Goal: Task Accomplishment & Management: Use online tool/utility

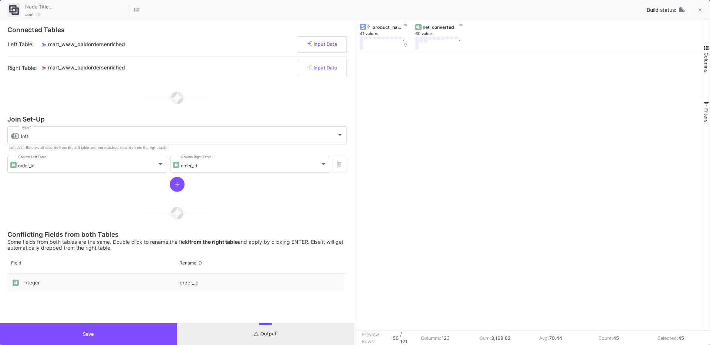
scroll to position [716, 0]
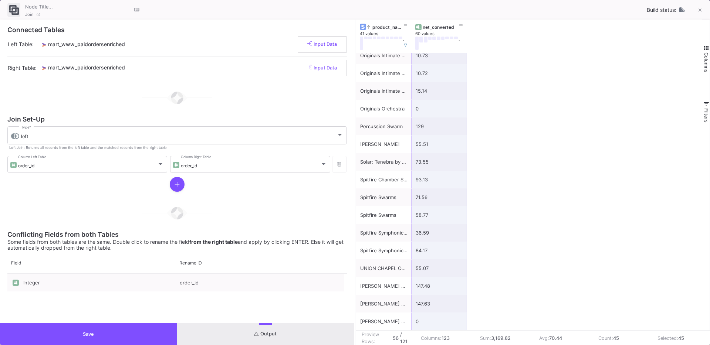
click at [83, 321] on div "Integer order_id" at bounding box center [176, 319] width 339 height 90
click at [83, 322] on div "Integer order_id" at bounding box center [176, 319] width 339 height 90
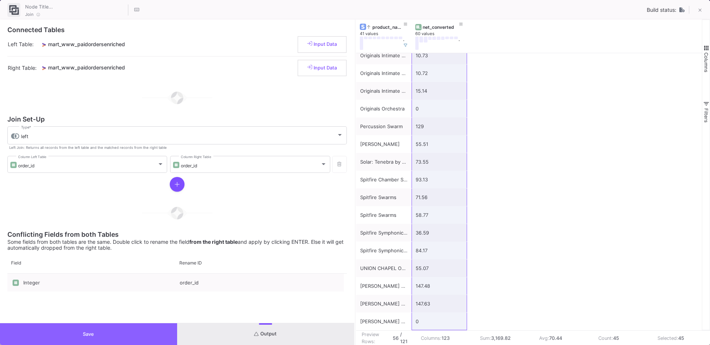
click at [78, 330] on button "Save" at bounding box center [88, 334] width 177 height 22
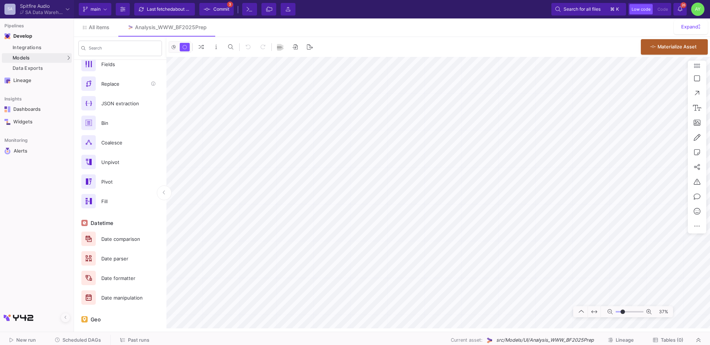
scroll to position [351, 0]
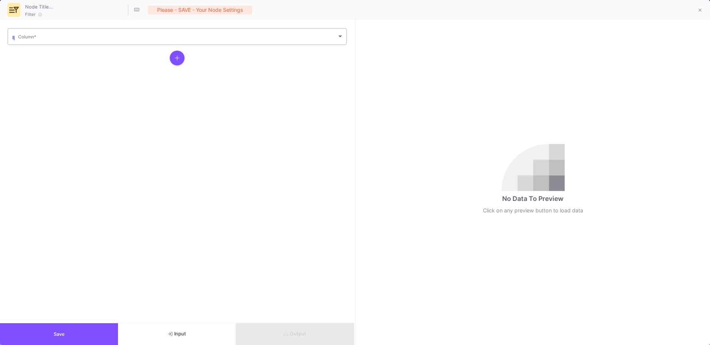
click at [96, 39] on span at bounding box center [177, 38] width 319 height 6
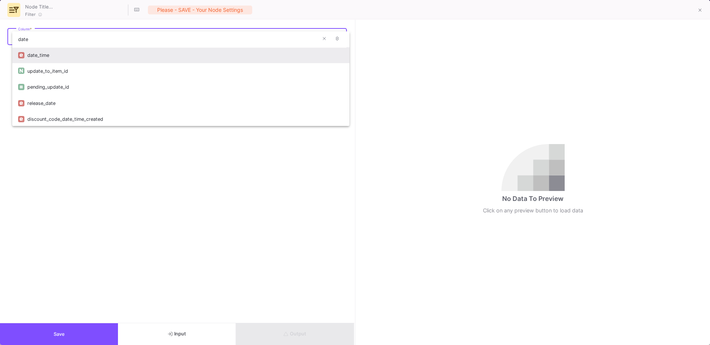
type input "date"
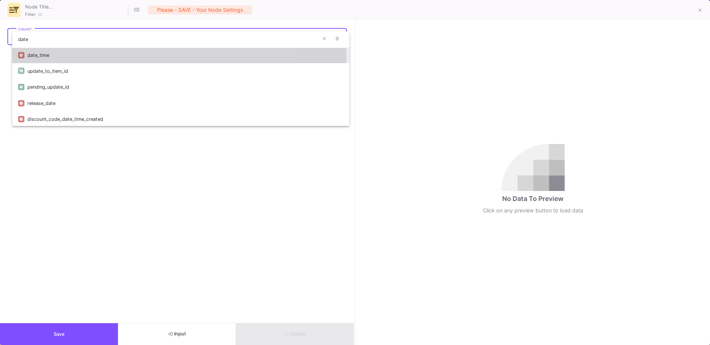
click at [41, 58] on div "date_time" at bounding box center [185, 55] width 316 height 16
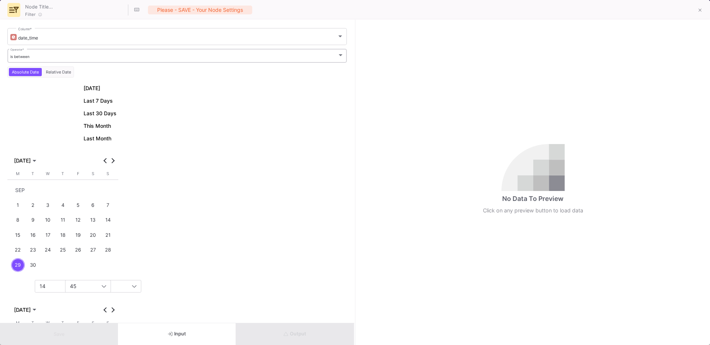
click at [48, 61] on div "is between Operator *" at bounding box center [177, 55] width 334 height 15
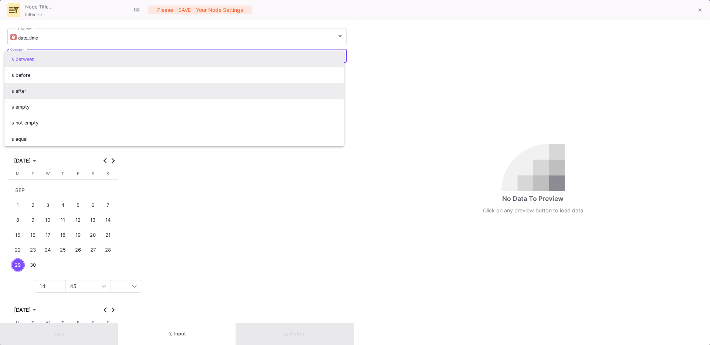
click at [19, 95] on span "is after" at bounding box center [174, 91] width 328 height 16
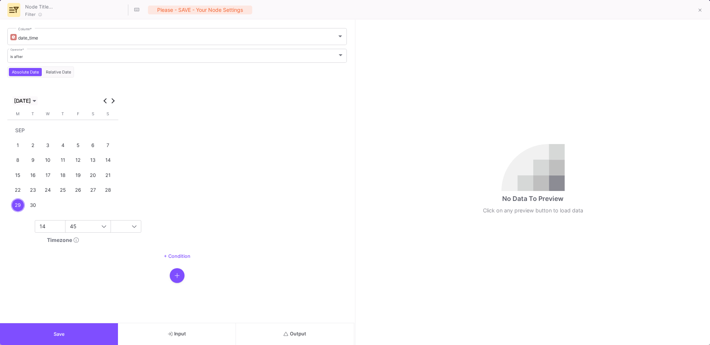
click at [24, 101] on span "SEP 2025" at bounding box center [22, 101] width 17 height 6
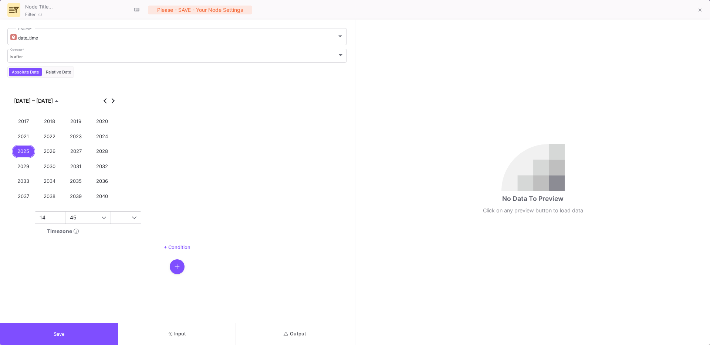
click at [79, 139] on div "2023" at bounding box center [76, 137] width 24 height 14
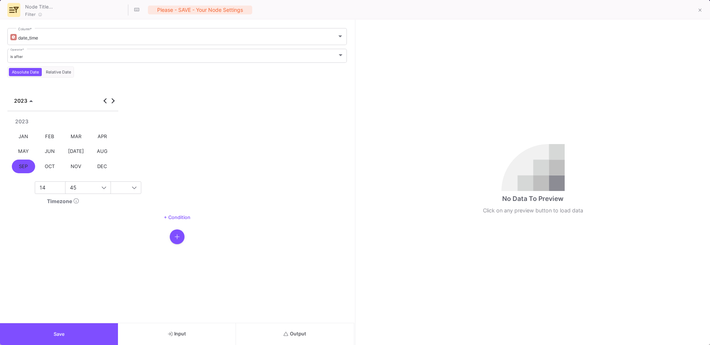
click at [28, 140] on div "JAN" at bounding box center [24, 137] width 24 height 14
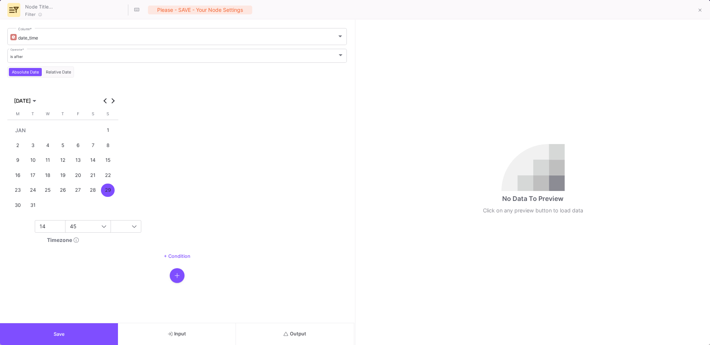
click at [103, 131] on div "1" at bounding box center [108, 130] width 14 height 14
click at [44, 228] on span "14" at bounding box center [43, 226] width 6 height 6
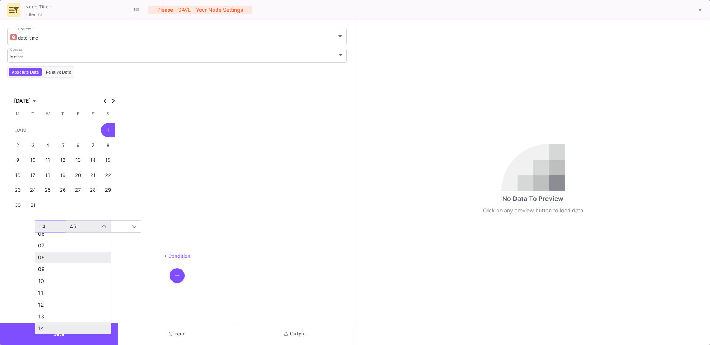
scroll to position [0, 0]
click at [50, 243] on mat-option "00" at bounding box center [72, 240] width 75 height 12
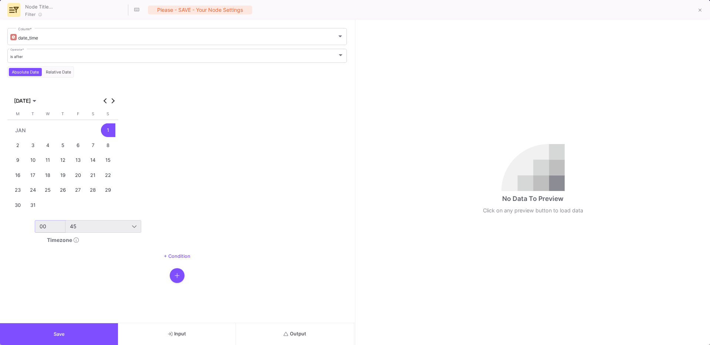
click at [92, 232] on div "45" at bounding box center [103, 226] width 76 height 13
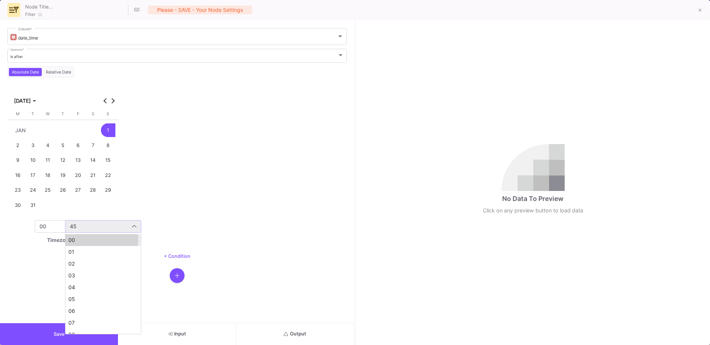
click at [74, 238] on span "00" at bounding box center [102, 240] width 69 height 6
click at [46, 338] on button "Save" at bounding box center [59, 334] width 118 height 22
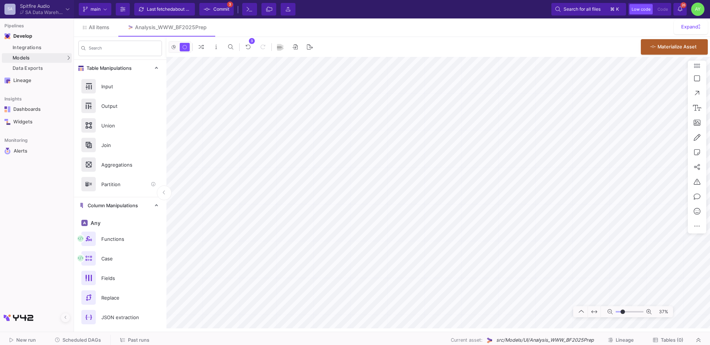
scroll to position [351, 0]
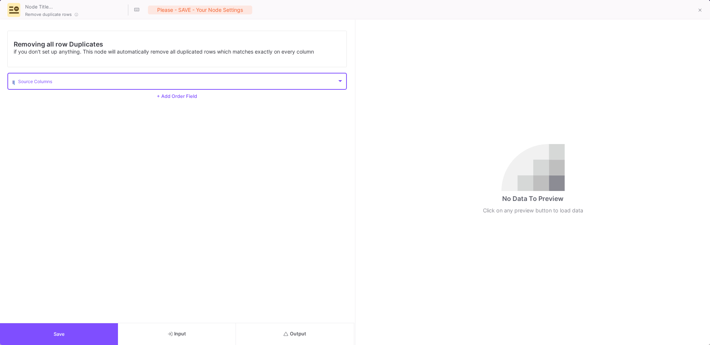
click at [50, 83] on span at bounding box center [177, 83] width 319 height 6
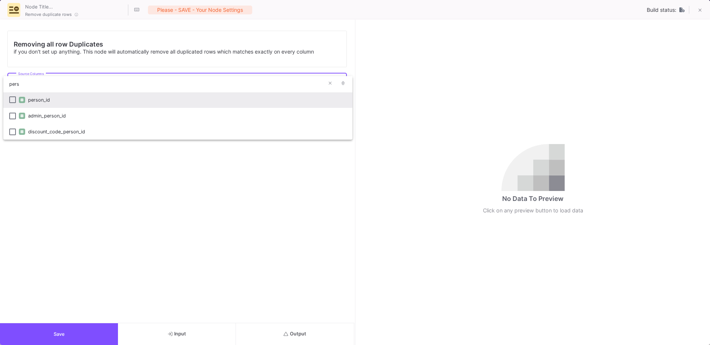
type input "pers"
click at [35, 103] on div "person_id" at bounding box center [187, 100] width 318 height 16
click at [34, 332] on div at bounding box center [355, 172] width 710 height 345
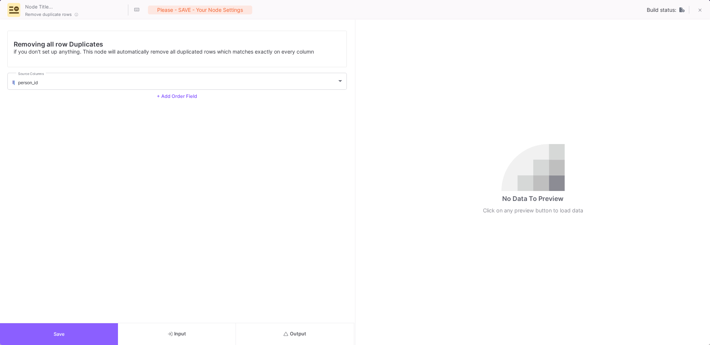
click at [59, 334] on span "Save" at bounding box center [59, 335] width 11 height 6
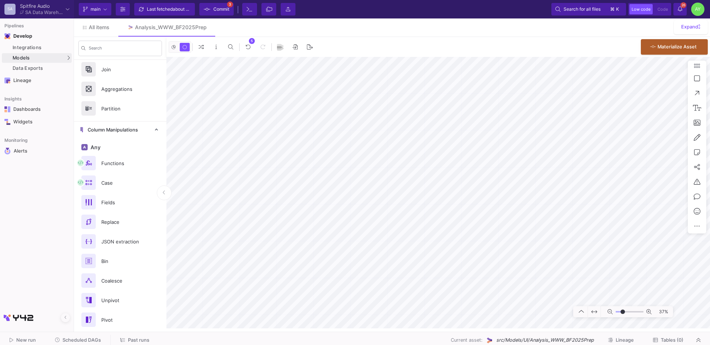
scroll to position [0, 0]
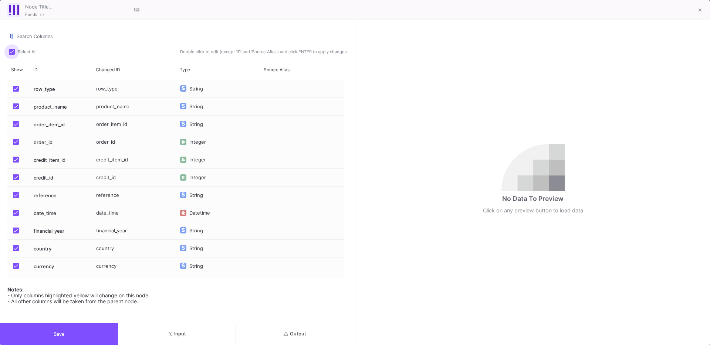
click at [11, 55] on label "Select All" at bounding box center [25, 52] width 32 height 7
click at [11, 55] on input "Select All" at bounding box center [11, 55] width 0 height 0
checkbox input "false"
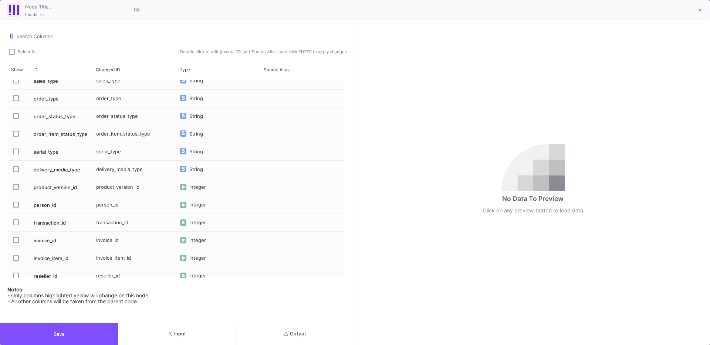
click at [16, 206] on span "Press SPACE to select this row." at bounding box center [16, 205] width 6 height 6
click at [16, 208] on input "Press SPACE to select this row." at bounding box center [16, 208] width 0 height 0
click at [52, 337] on button "Save" at bounding box center [59, 334] width 118 height 22
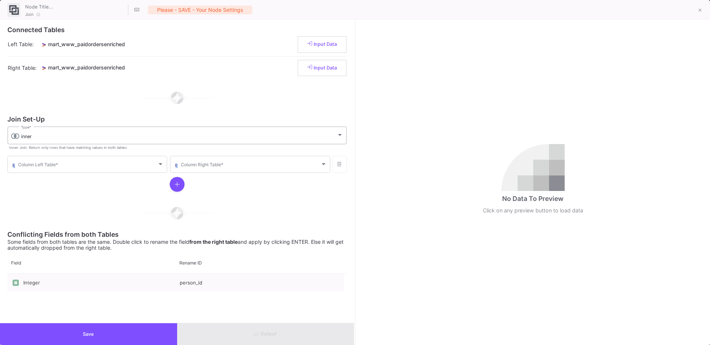
click at [33, 142] on div "inner Type *" at bounding box center [182, 134] width 322 height 19
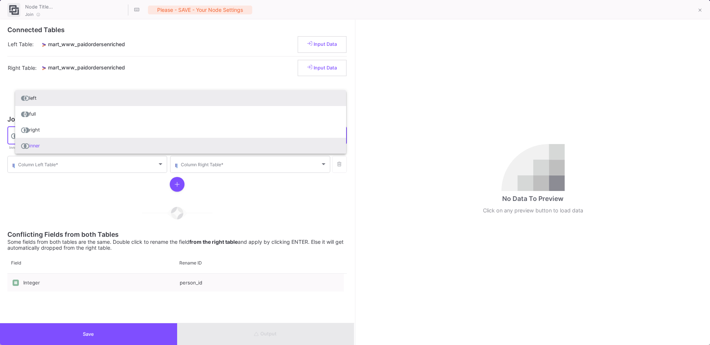
click at [41, 100] on span "left" at bounding box center [180, 98] width 319 height 16
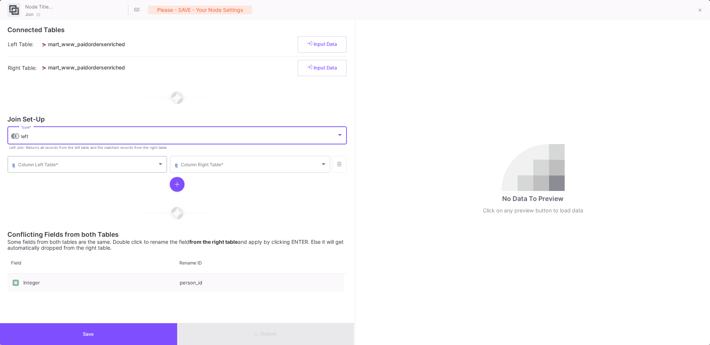
click at [41, 163] on span at bounding box center [87, 166] width 139 height 6
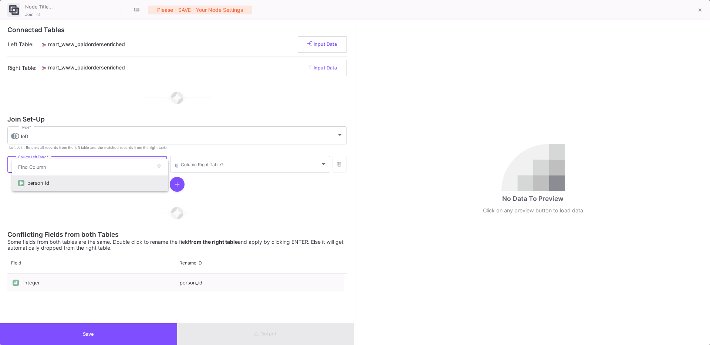
click at [36, 184] on div "person_id" at bounding box center [94, 183] width 135 height 16
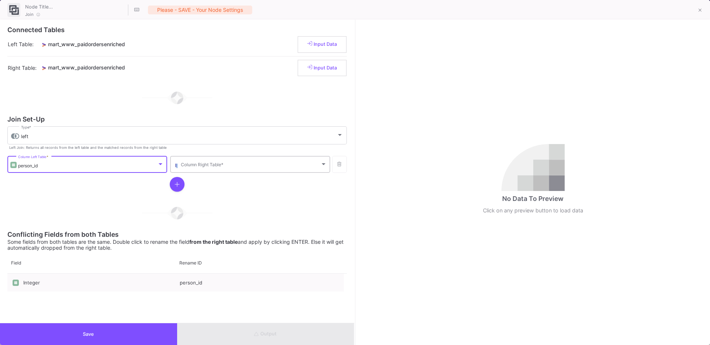
click at [213, 166] on span at bounding box center [250, 166] width 139 height 6
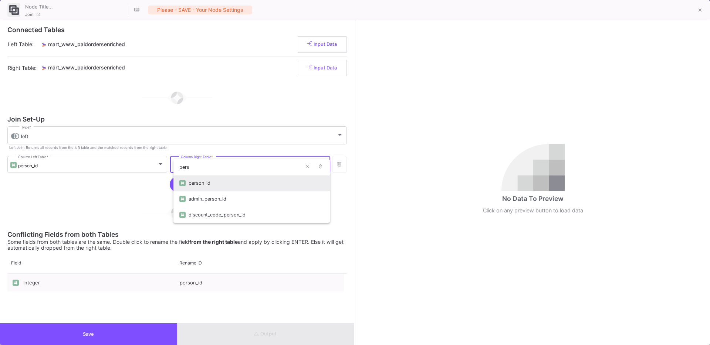
type input "pers"
click at [205, 182] on div "person_id" at bounding box center [255, 183] width 135 height 16
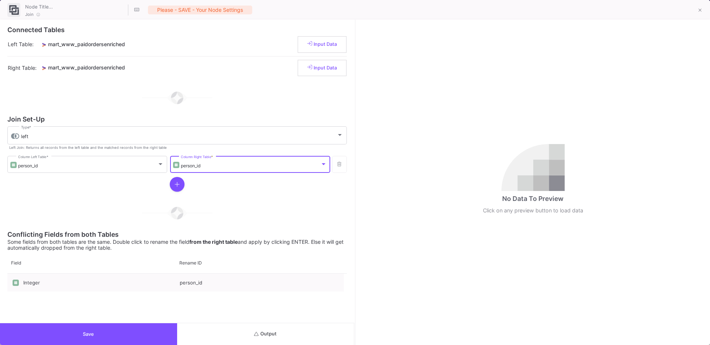
click at [95, 336] on button "Save" at bounding box center [88, 334] width 177 height 22
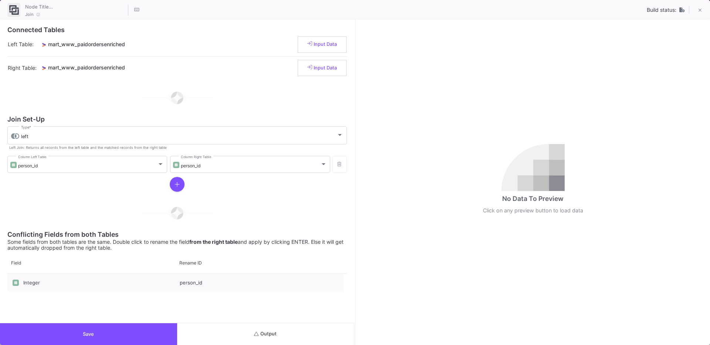
click at [296, 326] on button "Output" at bounding box center [265, 334] width 177 height 22
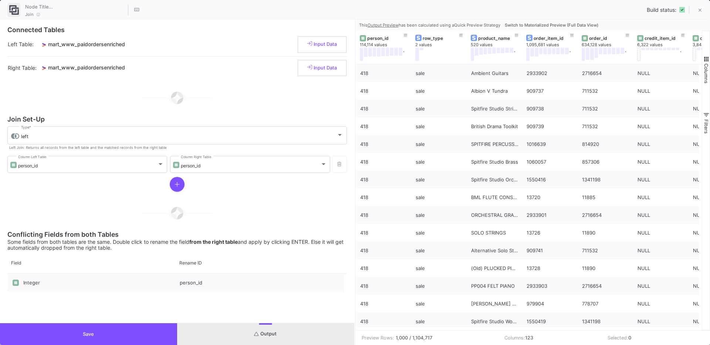
click at [85, 322] on div "Integer person_id" at bounding box center [176, 319] width 339 height 90
click at [78, 327] on button "Save" at bounding box center [88, 334] width 177 height 22
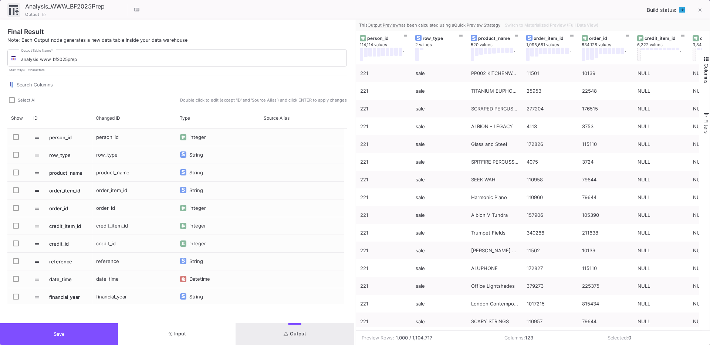
click at [16, 139] on span "Press SPACE to select this row." at bounding box center [16, 137] width 6 height 6
click at [16, 140] on input "Press SPACE to select this row." at bounding box center [16, 140] width 0 height 0
click at [16, 153] on span "Press SPACE to select this row." at bounding box center [16, 155] width 6 height 6
click at [16, 158] on input "Press SPACE to select this row." at bounding box center [16, 158] width 0 height 0
click at [16, 173] on span "Press SPACE to select this row." at bounding box center [16, 173] width 6 height 6
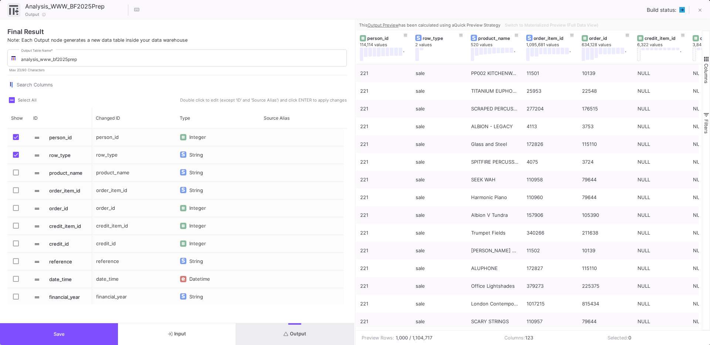
click at [16, 176] on input "Press SPACE to select this row." at bounding box center [16, 176] width 0 height 0
click at [17, 197] on mat-checkbox "Press SPACE to select this row." at bounding box center [18, 190] width 10 height 17
click at [17, 191] on span "Press SPACE to select this row." at bounding box center [16, 190] width 6 height 6
click at [16, 193] on input "Press SPACE to select this row." at bounding box center [16, 193] width 0 height 0
click at [17, 211] on label "Press SPACE to select this row." at bounding box center [18, 208] width 10 height 7
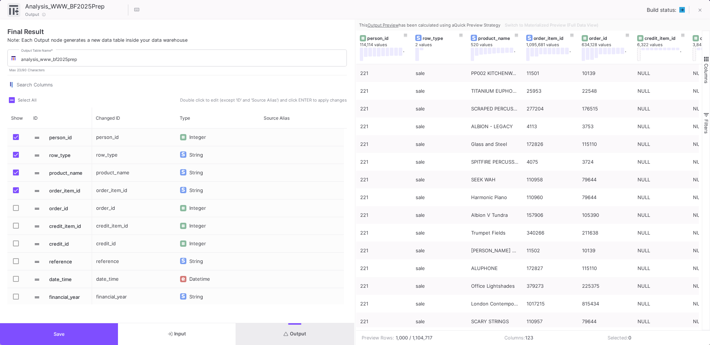
click at [16, 211] on input "Press SPACE to select this row." at bounding box center [16, 211] width 0 height 0
click at [18, 227] on span "Press SPACE to select this row." at bounding box center [16, 226] width 6 height 6
click at [16, 229] on input "Press SPACE to select this row." at bounding box center [16, 229] width 0 height 0
click at [17, 246] on span "Press SPACE to select this row." at bounding box center [16, 244] width 6 height 6
click at [16, 247] on input "Press SPACE to select this row." at bounding box center [16, 247] width 0 height 0
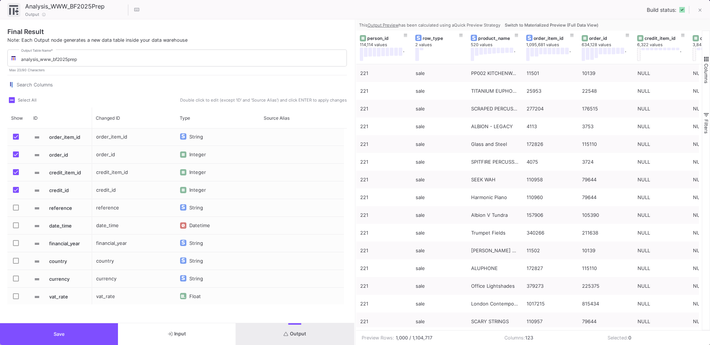
scroll to position [58, 0]
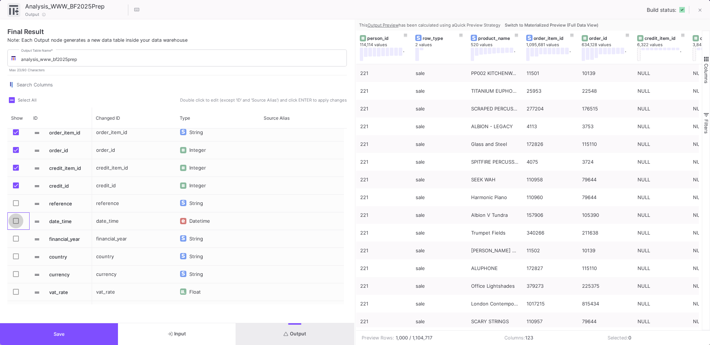
click at [16, 219] on span "Press SPACE to select this row." at bounding box center [16, 221] width 6 height 6
click at [16, 224] on input "Press SPACE to select this row." at bounding box center [16, 224] width 0 height 0
click at [20, 243] on label "Press SPACE to select this row." at bounding box center [18, 239] width 10 height 7
click at [16, 242] on input "Press SPACE to select this row." at bounding box center [16, 242] width 0 height 0
click at [18, 258] on span "Press SPACE to select this row." at bounding box center [16, 257] width 6 height 6
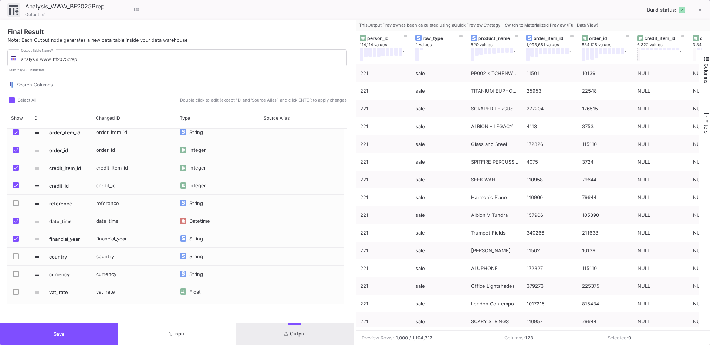
click at [16, 259] on input "Press SPACE to select this row." at bounding box center [16, 259] width 0 height 0
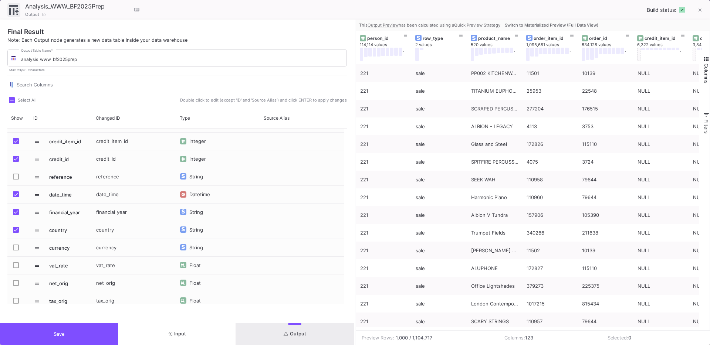
scroll to position [92, 0]
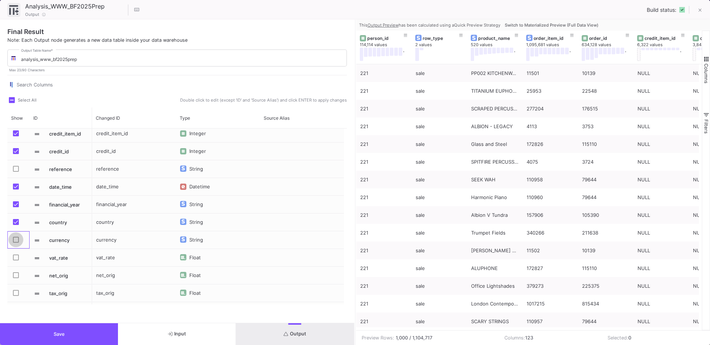
click at [16, 242] on label "Press SPACE to select this row." at bounding box center [18, 240] width 10 height 7
click at [16, 243] on input "Press SPACE to select this row." at bounding box center [16, 243] width 0 height 0
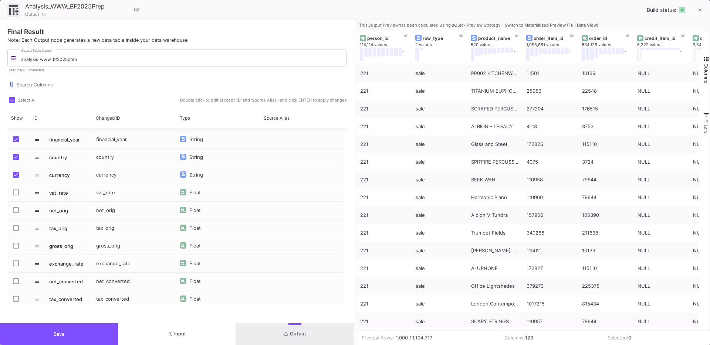
scroll to position [157, 0]
click at [16, 211] on span "Press SPACE to select this row." at bounding box center [16, 210] width 6 height 6
click at [16, 213] on input "Press SPACE to select this row." at bounding box center [16, 213] width 0 height 0
click at [17, 245] on span "Press SPACE to select this row." at bounding box center [16, 246] width 6 height 6
click at [16, 249] on input "Press SPACE to select this row." at bounding box center [16, 249] width 0 height 0
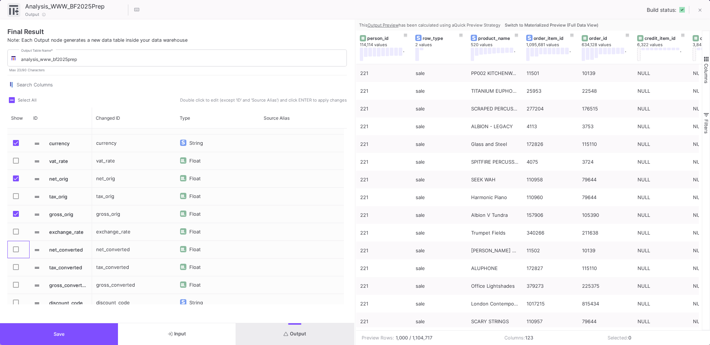
click at [17, 246] on mat-checkbox "Press SPACE to select this row." at bounding box center [18, 249] width 10 height 17
click at [16, 249] on span "Press SPACE to select this row." at bounding box center [16, 250] width 6 height 6
click at [16, 252] on input "Press SPACE to select this row." at bounding box center [16, 252] width 0 height 0
click at [18, 286] on span "Press SPACE to select this row." at bounding box center [16, 285] width 6 height 6
click at [16, 288] on input "Press SPACE to select this row." at bounding box center [16, 288] width 0 height 0
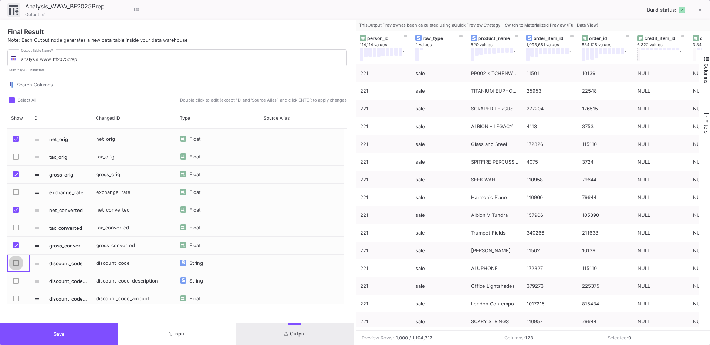
click at [16, 265] on span "Press SPACE to select this row." at bounding box center [16, 263] width 6 height 6
click at [16, 266] on input "Press SPACE to select this row." at bounding box center [16, 266] width 0 height 0
click at [17, 278] on span "Press SPACE to select this row." at bounding box center [16, 281] width 6 height 6
click at [16, 284] on input "Press SPACE to select this row." at bounding box center [16, 284] width 0 height 0
click at [16, 297] on span "Press SPACE to select this row." at bounding box center [16, 299] width 6 height 6
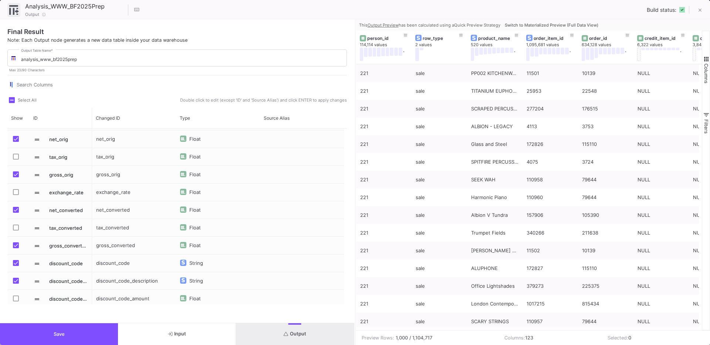
click at [16, 302] on input "Press SPACE to select this row." at bounding box center [16, 302] width 0 height 0
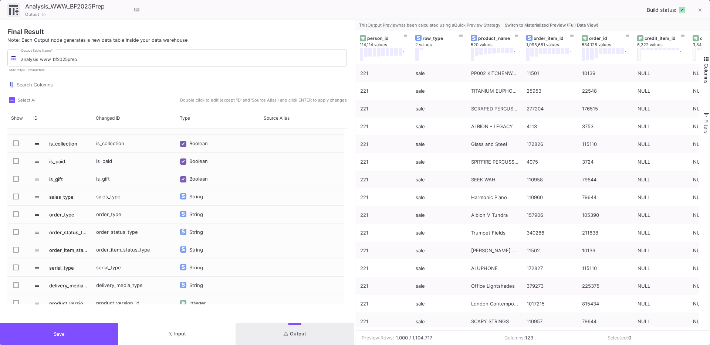
click at [18, 199] on span "Press SPACE to select this row." at bounding box center [16, 197] width 6 height 6
click at [16, 200] on input "Press SPACE to select this row." at bounding box center [16, 200] width 0 height 0
click at [15, 195] on span "Press SPACE to select this row." at bounding box center [16, 197] width 6 height 6
click at [16, 200] on input "Press SPACE to select this row." at bounding box center [16, 200] width 0 height 0
click at [56, 335] on span "Save" at bounding box center [59, 335] width 11 height 6
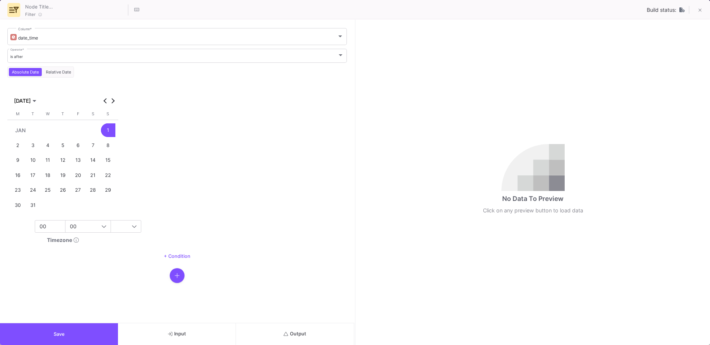
click at [174, 279] on button "button" at bounding box center [177, 275] width 15 height 15
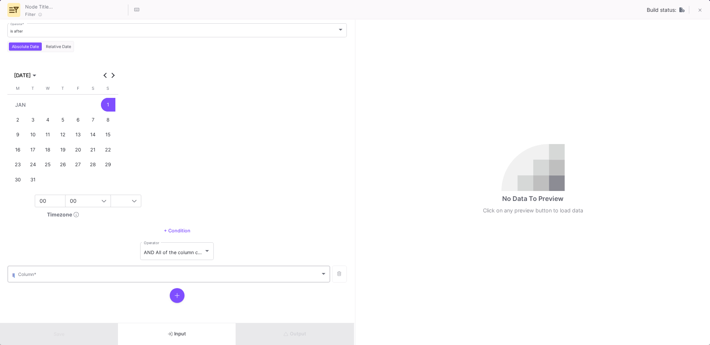
click at [49, 279] on div "Column *" at bounding box center [172, 274] width 309 height 18
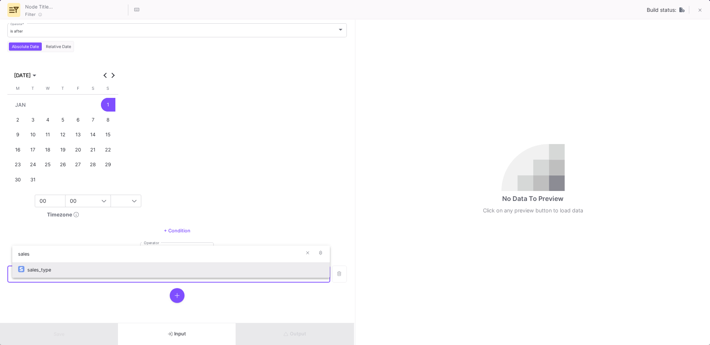
type input "sales"
click at [28, 266] on div "sales_type" at bounding box center [175, 270] width 296 height 16
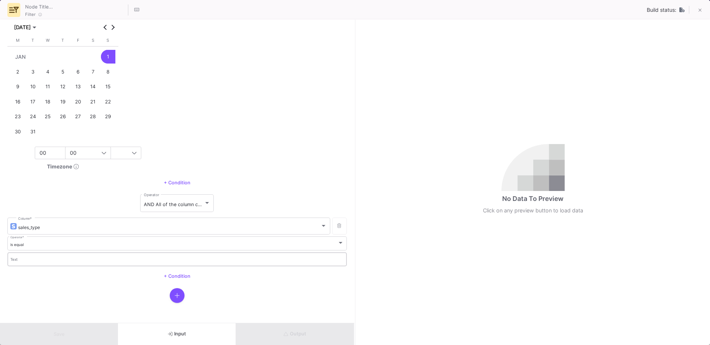
click at [32, 258] on input "Text" at bounding box center [177, 260] width 334 height 5
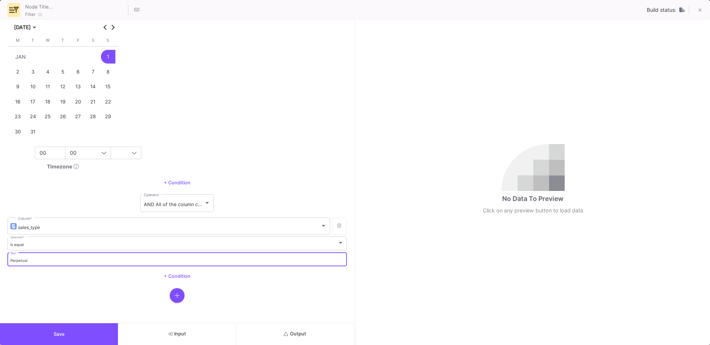
click at [275, 322] on form "date_time Column * is after Operator * Absolute Date Relative Date JAN 2023 JAN…" at bounding box center [177, 171] width 354 height 303
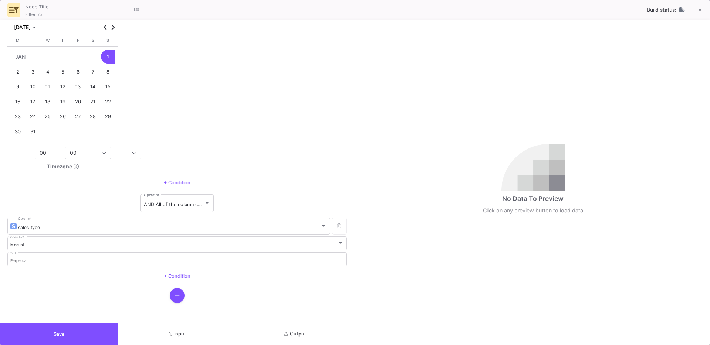
click at [293, 333] on span "Output" at bounding box center [294, 334] width 23 height 6
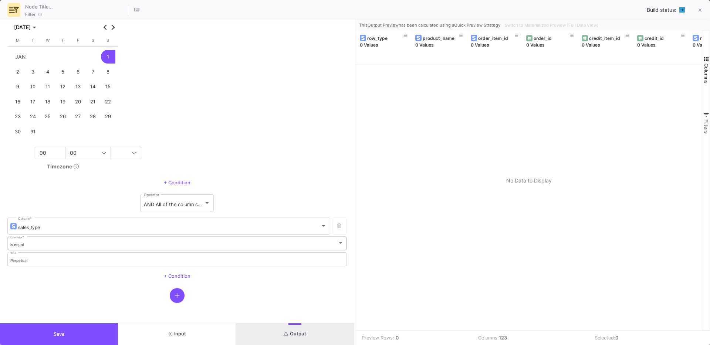
click at [45, 244] on div "is equal" at bounding box center [173, 244] width 327 height 5
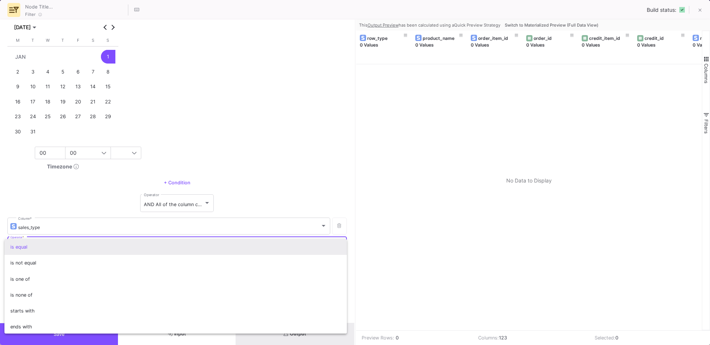
click at [80, 205] on div at bounding box center [355, 172] width 710 height 345
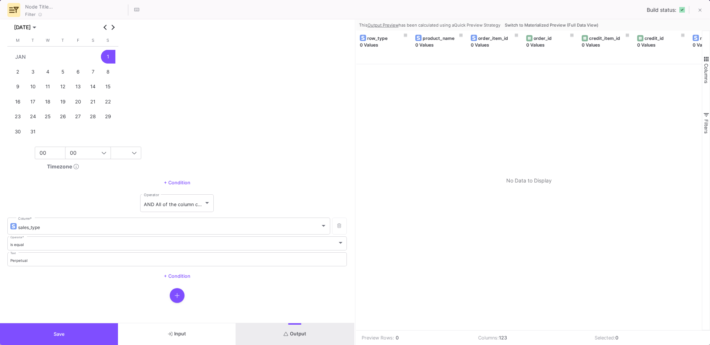
click at [186, 336] on button "Input" at bounding box center [177, 334] width 118 height 22
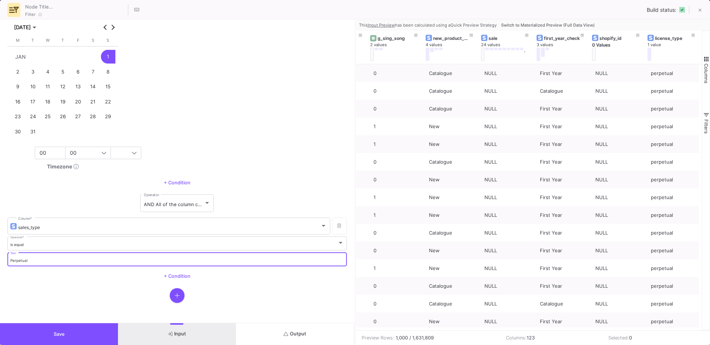
click at [11, 262] on input "Perpetual" at bounding box center [177, 260] width 334 height 5
type input "perpetual"
click at [46, 334] on button "Save" at bounding box center [59, 334] width 118 height 22
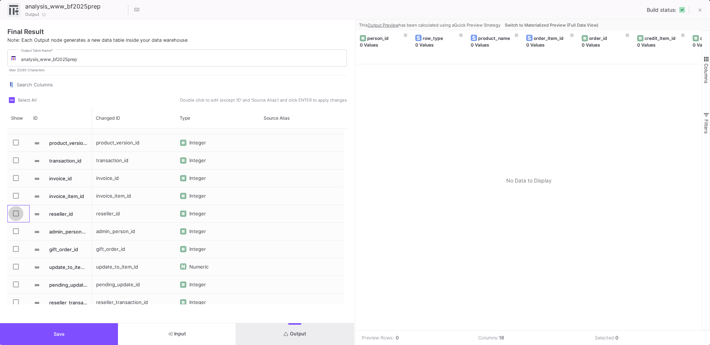
click at [18, 215] on span "Press SPACE to select this row." at bounding box center [16, 214] width 6 height 6
click at [16, 217] on input "Press SPACE to select this row." at bounding box center [16, 217] width 0 height 0
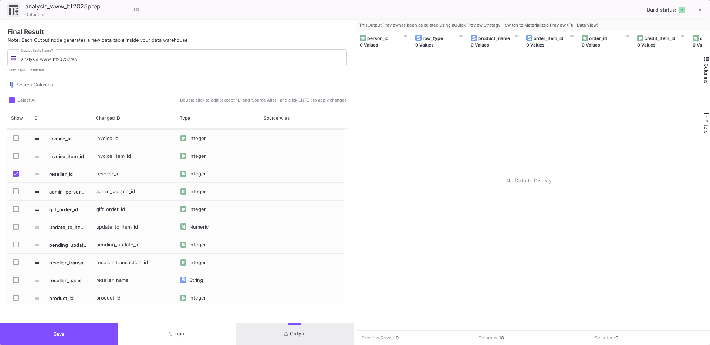
click at [15, 282] on span "Press SPACE to select this row." at bounding box center [16, 280] width 6 height 6
click at [16, 283] on input "Press SPACE to select this row." at bounding box center [16, 283] width 0 height 0
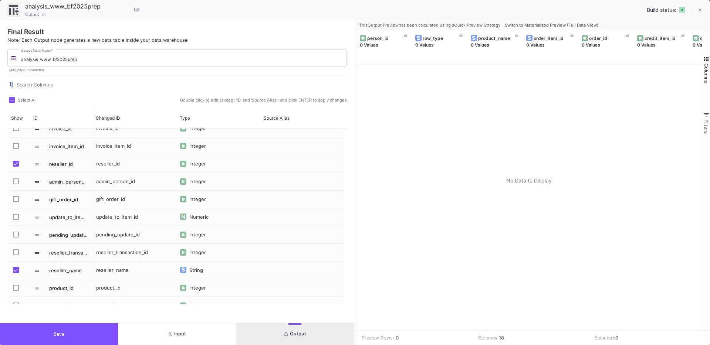
click at [15, 288] on span "Press SPACE to select this row." at bounding box center [16, 288] width 6 height 6
click at [16, 291] on input "Press SPACE to select this row." at bounding box center [16, 291] width 0 height 0
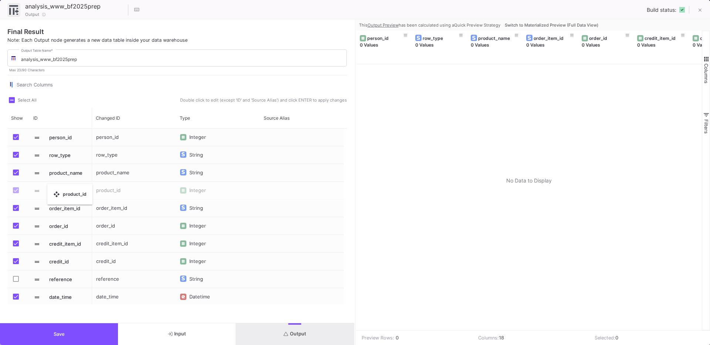
drag, startPoint x: 37, startPoint y: 290, endPoint x: 51, endPoint y: 188, distance: 103.0
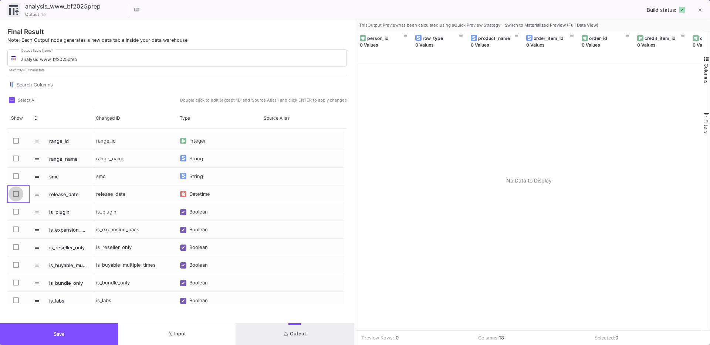
click at [14, 194] on span "Press SPACE to select this row." at bounding box center [16, 194] width 6 height 6
click at [16, 197] on input "Press SPACE to select this row." at bounding box center [16, 197] width 0 height 0
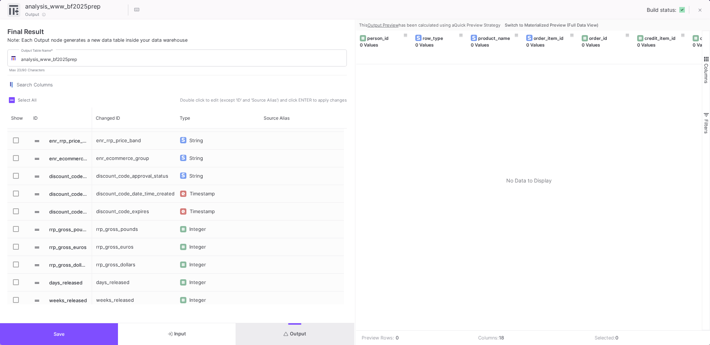
click at [16, 227] on span "Press SPACE to select this row." at bounding box center [16, 229] width 6 height 6
click at [16, 232] on input "Press SPACE to select this row." at bounding box center [16, 232] width 0 height 0
click at [17, 244] on span "Press SPACE to select this row." at bounding box center [16, 247] width 6 height 6
click at [16, 250] on input "Press SPACE to select this row." at bounding box center [16, 250] width 0 height 0
click at [17, 264] on span "Press SPACE to select this row." at bounding box center [16, 265] width 6 height 6
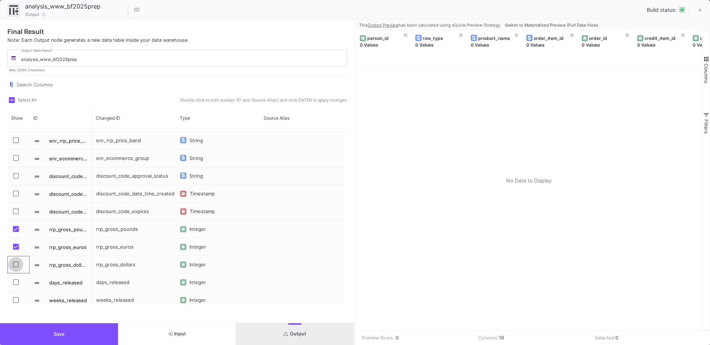
click at [16, 268] on input "Press SPACE to select this row." at bounding box center [16, 268] width 0 height 0
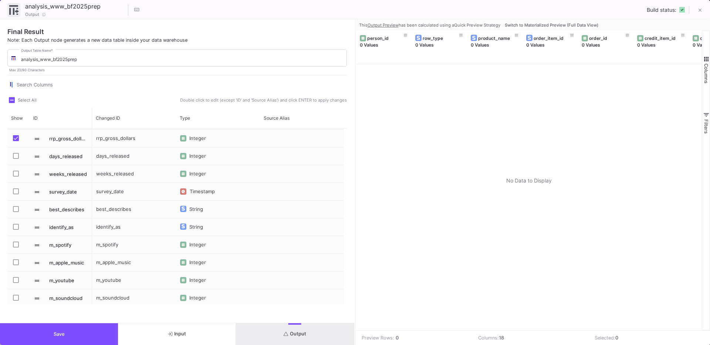
click at [18, 212] on span "Press SPACE to select this row." at bounding box center [16, 209] width 6 height 6
click at [16, 212] on input "Press SPACE to select this row." at bounding box center [16, 212] width 0 height 0
click at [18, 225] on span "Press SPACE to select this row." at bounding box center [16, 227] width 6 height 6
click at [16, 230] on input "Press SPACE to select this row." at bounding box center [16, 230] width 0 height 0
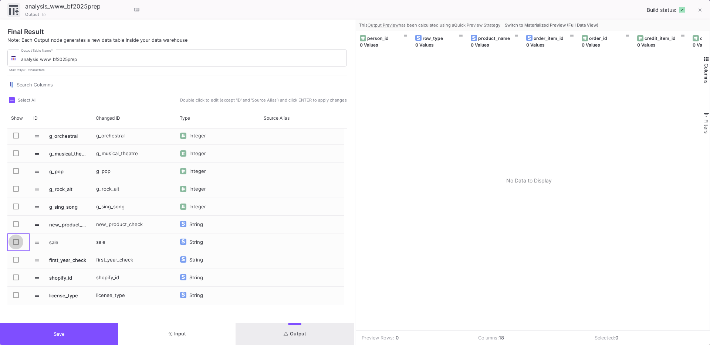
click at [17, 243] on span "Press SPACE to select this row." at bounding box center [16, 242] width 6 height 6
click at [16, 245] on input "Press SPACE to select this row." at bounding box center [16, 245] width 0 height 0
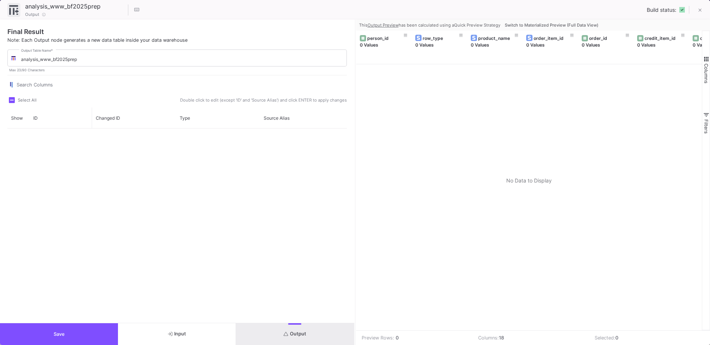
scroll to position [2006, 0]
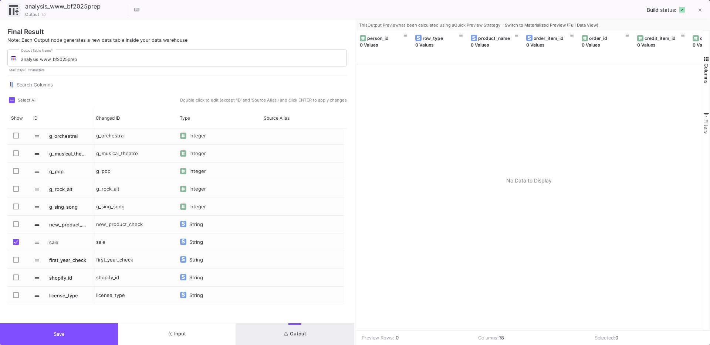
click at [17, 226] on span "Press SPACE to select this row." at bounding box center [16, 224] width 6 height 6
click at [16, 227] on input "Press SPACE to select this row." at bounding box center [16, 227] width 0 height 0
click at [57, 329] on button "Save" at bounding box center [59, 334] width 118 height 22
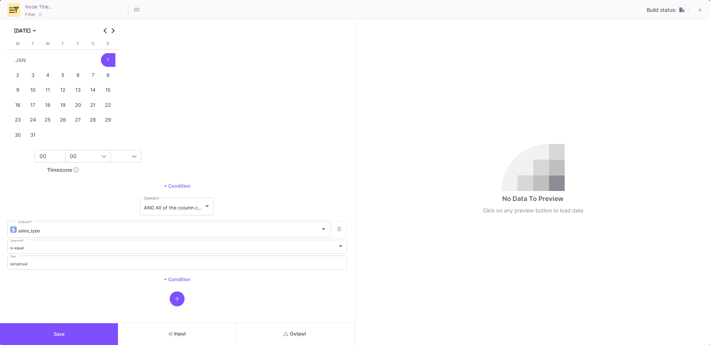
scroll to position [74, 0]
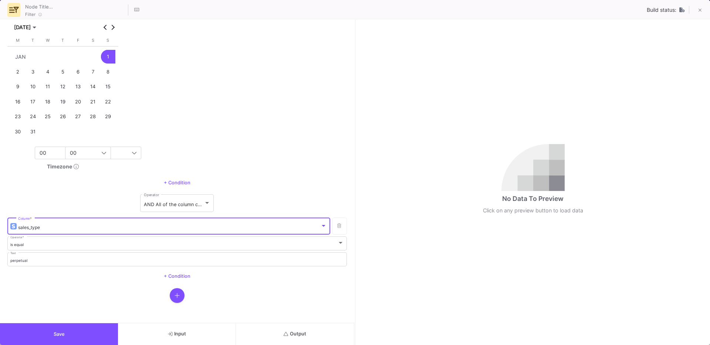
click at [31, 225] on span "sales_type" at bounding box center [29, 228] width 22 height 6
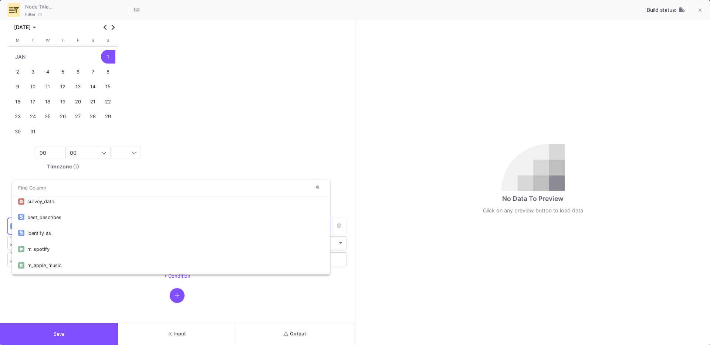
scroll to position [1885, 0]
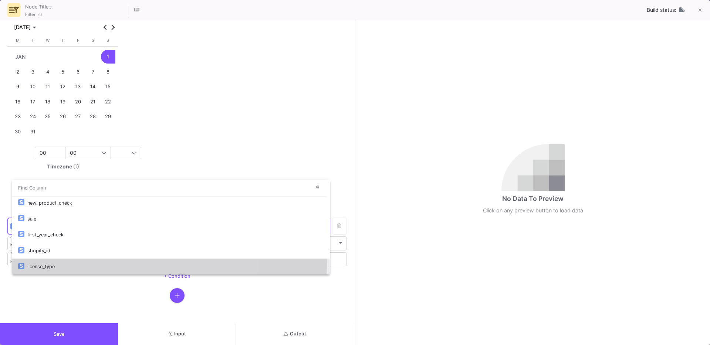
click at [58, 262] on div "license_type" at bounding box center [175, 267] width 296 height 16
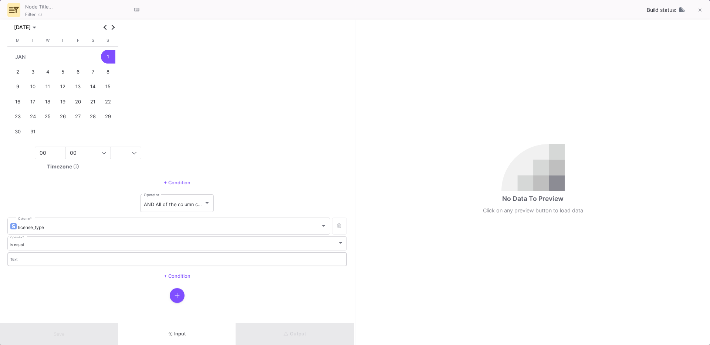
click at [42, 256] on div "Text" at bounding box center [177, 259] width 334 height 15
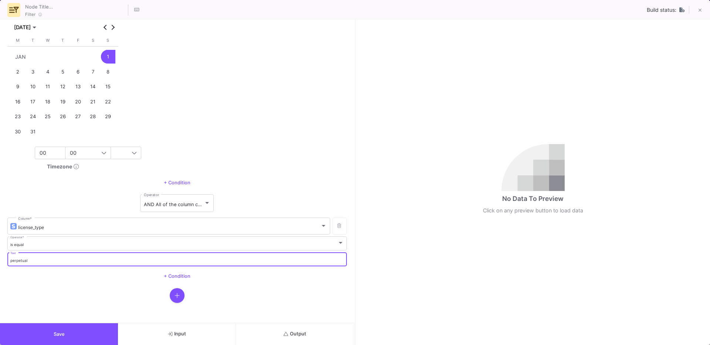
type input "perpetual"
click at [289, 333] on span "Output" at bounding box center [294, 334] width 23 height 6
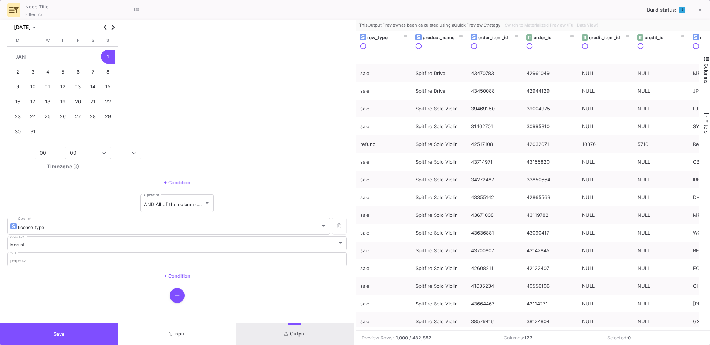
click at [77, 323] on button "Save" at bounding box center [59, 334] width 118 height 22
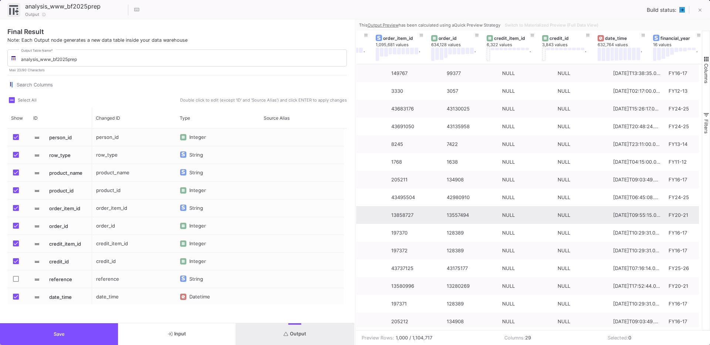
scroll to position [0, 0]
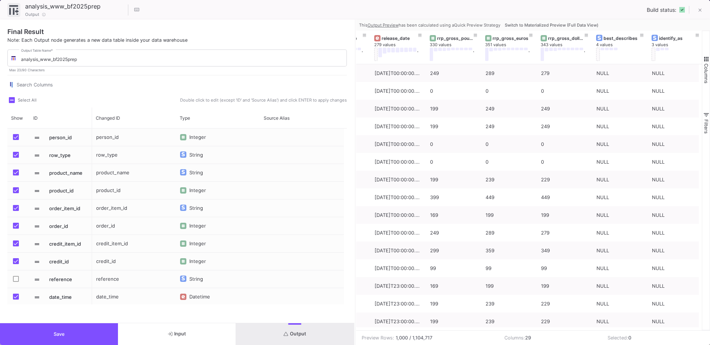
click at [79, 336] on button "Save" at bounding box center [59, 334] width 118 height 22
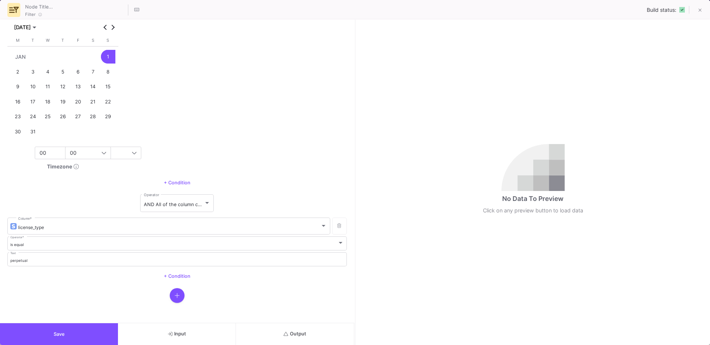
click at [175, 296] on icon "button" at bounding box center [176, 296] width 5 height 6
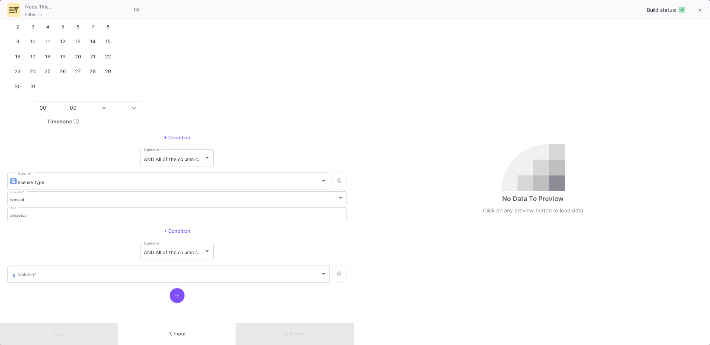
click at [57, 275] on span at bounding box center [169, 276] width 302 height 6
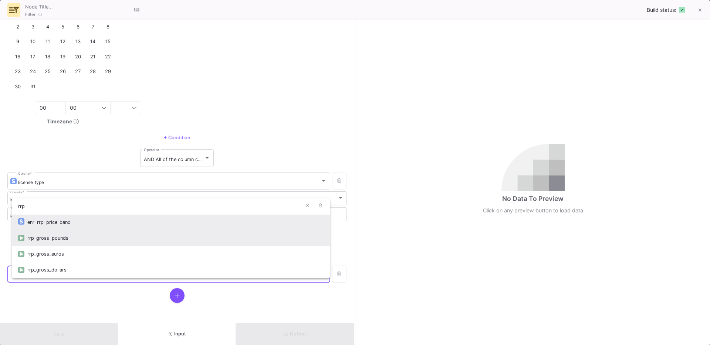
type input "rrp"
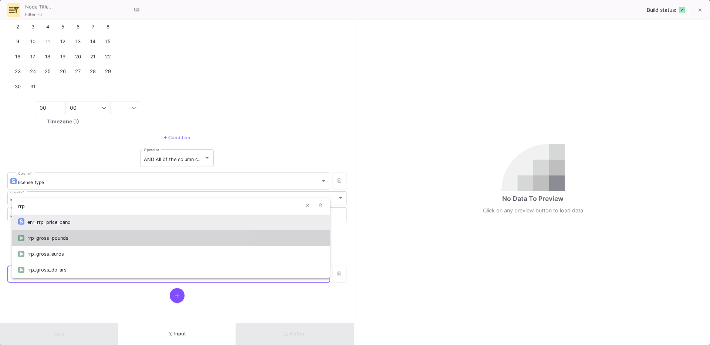
click at [57, 245] on div "rrp_gross_pounds" at bounding box center [175, 238] width 296 height 16
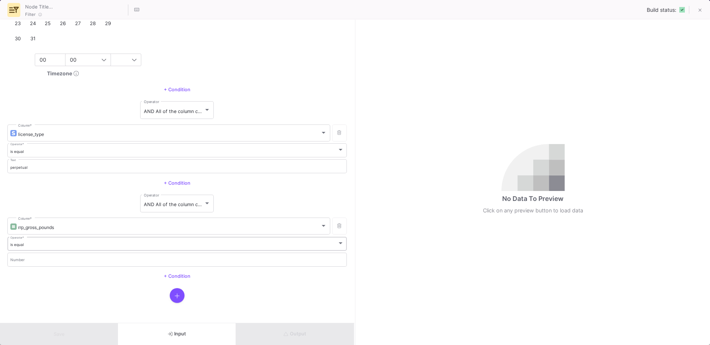
click at [35, 245] on div "is equal" at bounding box center [173, 244] width 327 height 5
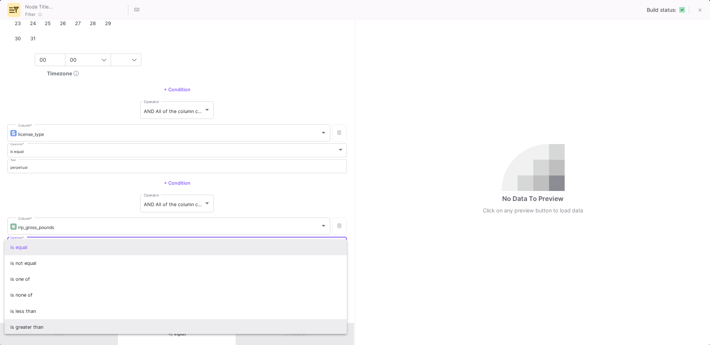
click at [26, 326] on span "is greater than" at bounding box center [175, 327] width 331 height 16
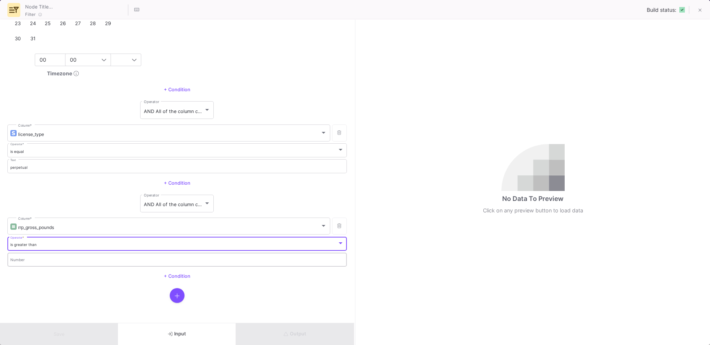
click at [30, 261] on input "Number" at bounding box center [177, 260] width 334 height 5
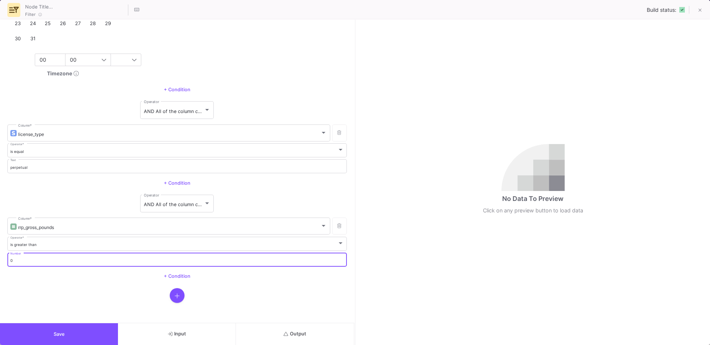
type input "0"
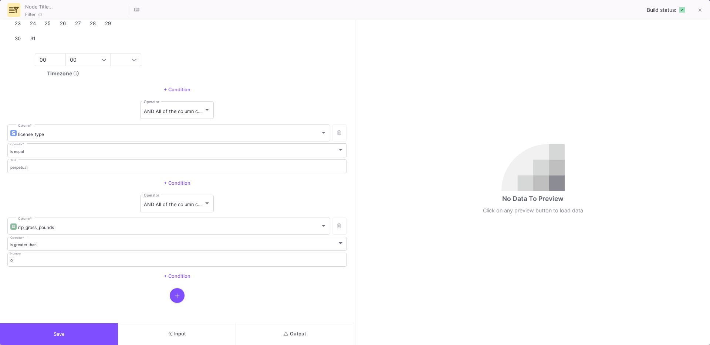
click at [53, 305] on form "date_time Column * is after Operator * Absolute Date Relative Date JAN 2023 JAN…" at bounding box center [177, 171] width 354 height 303
click at [52, 327] on button "Save" at bounding box center [59, 334] width 118 height 22
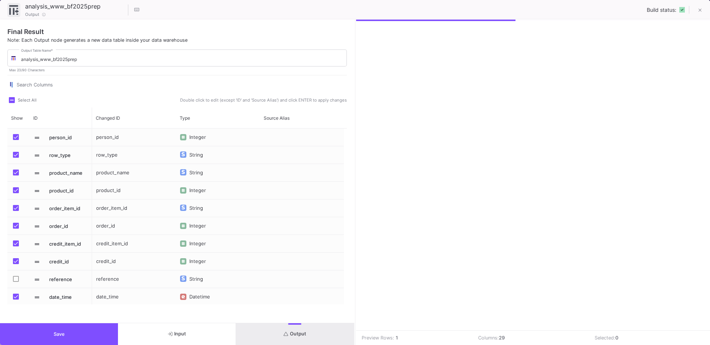
click at [285, 339] on button "Output" at bounding box center [295, 334] width 118 height 22
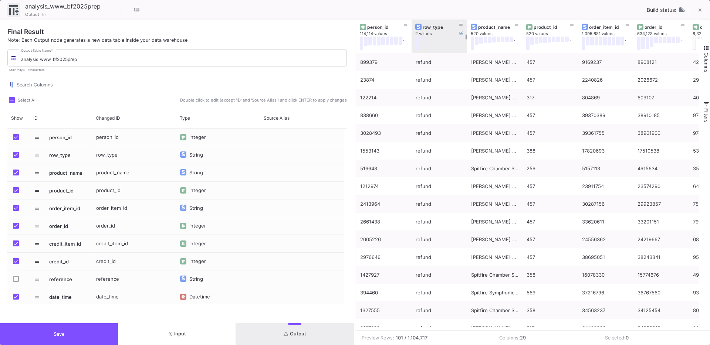
click at [429, 27] on div "row_type" at bounding box center [440, 27] width 37 height 6
click at [436, 28] on div "row_type" at bounding box center [440, 27] width 37 height 6
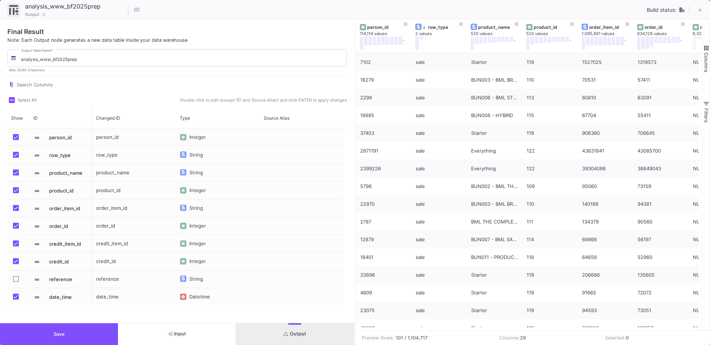
click at [96, 332] on button "Save" at bounding box center [59, 334] width 118 height 22
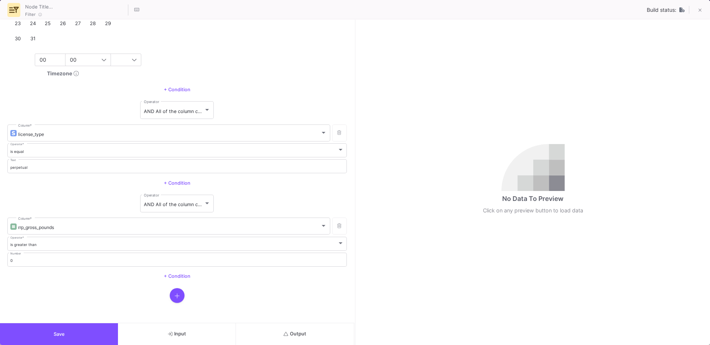
click at [174, 296] on icon "button" at bounding box center [176, 296] width 5 height 6
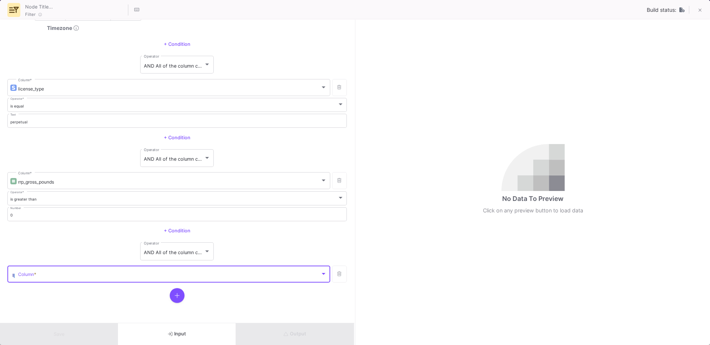
click at [60, 274] on span at bounding box center [169, 276] width 302 height 6
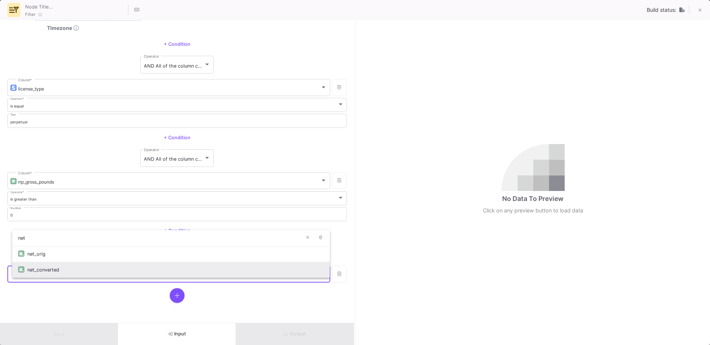
type input "net"
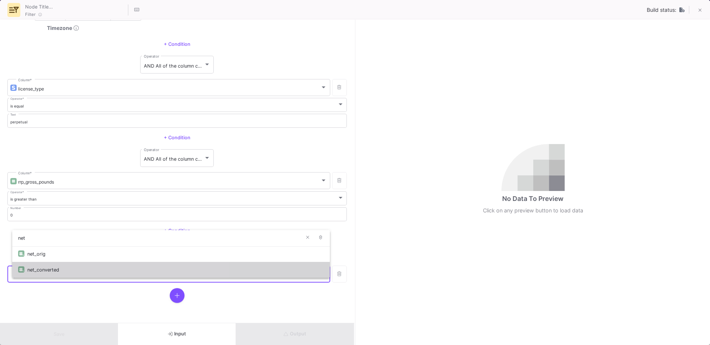
click at [44, 268] on div "net_converted" at bounding box center [175, 270] width 296 height 16
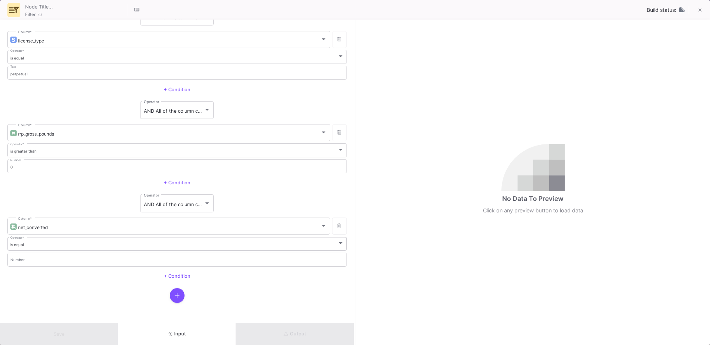
click at [25, 245] on div "is equal" at bounding box center [173, 244] width 327 height 5
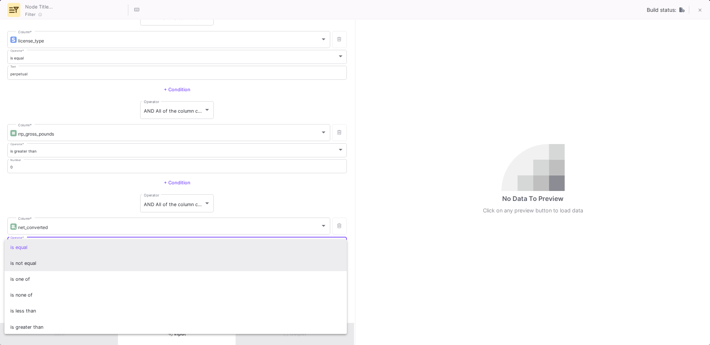
click at [31, 265] on span "is not equal" at bounding box center [175, 263] width 331 height 16
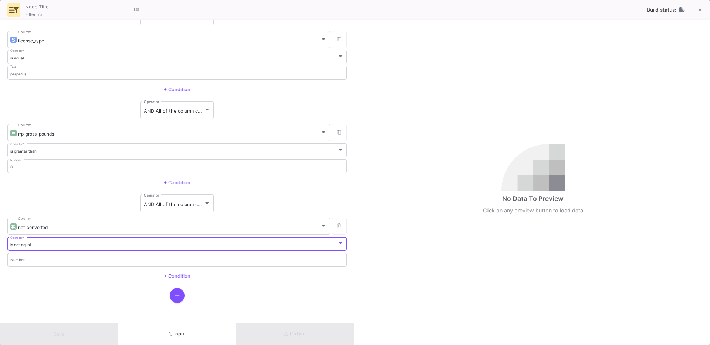
click at [25, 263] on div "Number" at bounding box center [177, 259] width 334 height 15
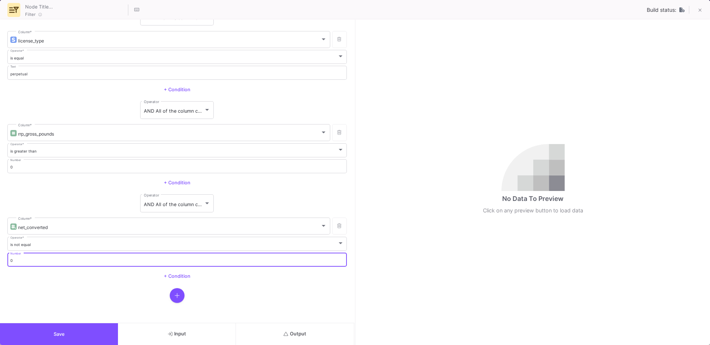
type input "0"
click at [41, 327] on button "Save" at bounding box center [59, 334] width 118 height 22
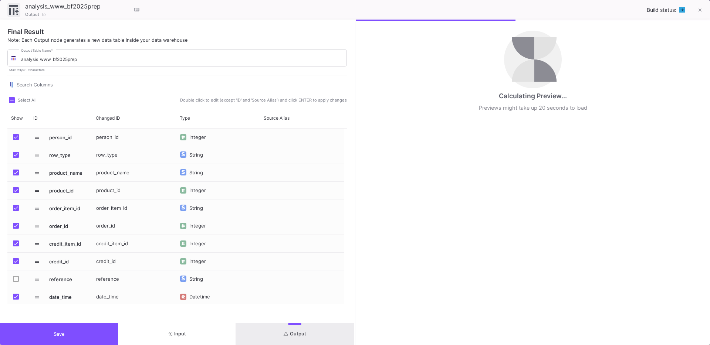
click at [186, 337] on button "Input" at bounding box center [177, 334] width 118 height 22
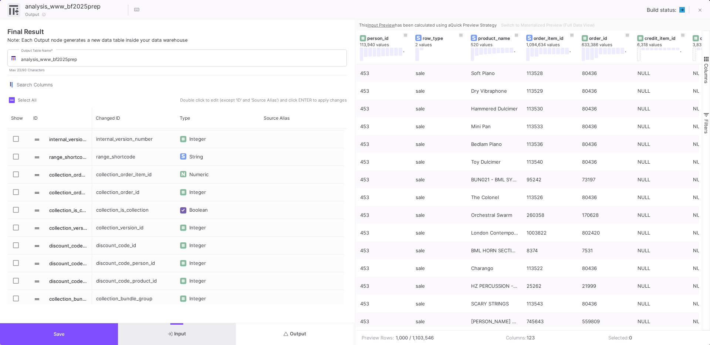
click at [706, 65] on span "Columns" at bounding box center [706, 74] width 6 height 20
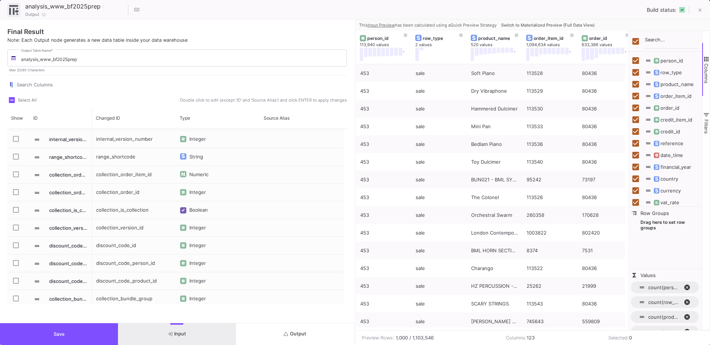
click at [568, 24] on span "Switch to Materialized Preview (Full Data View)" at bounding box center [548, 25] width 94 height 5
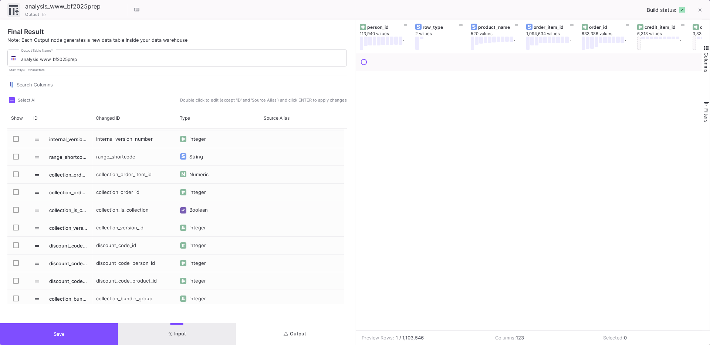
click at [82, 331] on button "Save" at bounding box center [59, 334] width 118 height 22
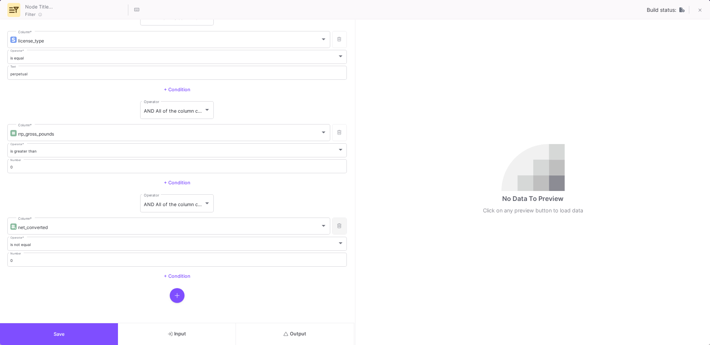
click at [341, 226] on button at bounding box center [339, 226] width 15 height 17
click at [58, 329] on button "Save" at bounding box center [59, 334] width 118 height 22
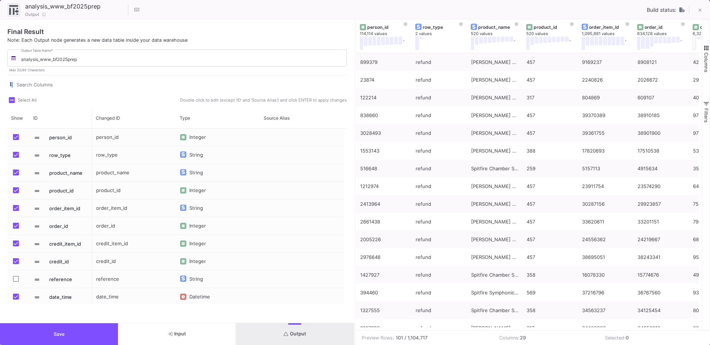
click at [707, 44] on button "Columns" at bounding box center [705, 58] width 7 height 53
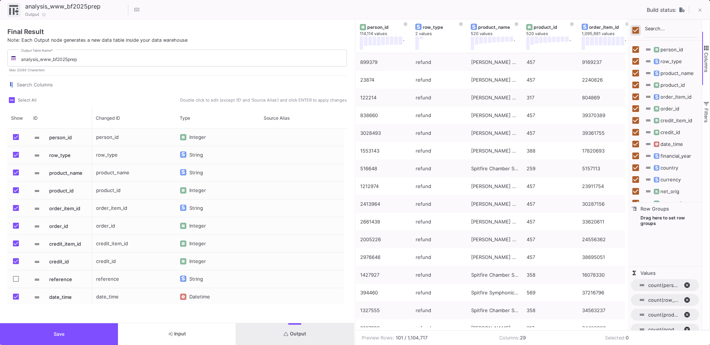
click at [636, 31] on input "Toggle Select All Columns" at bounding box center [635, 30] width 7 height 7
checkbox input "false"
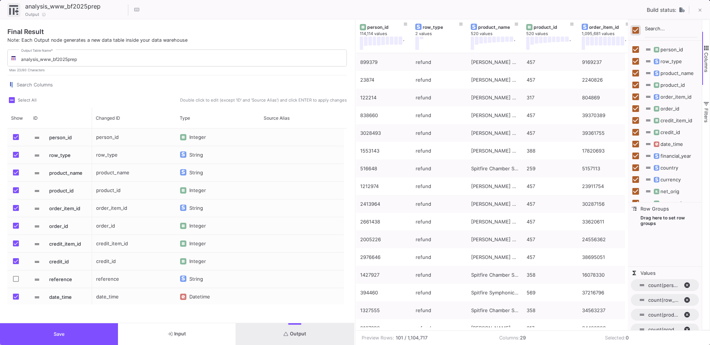
checkbox input "false"
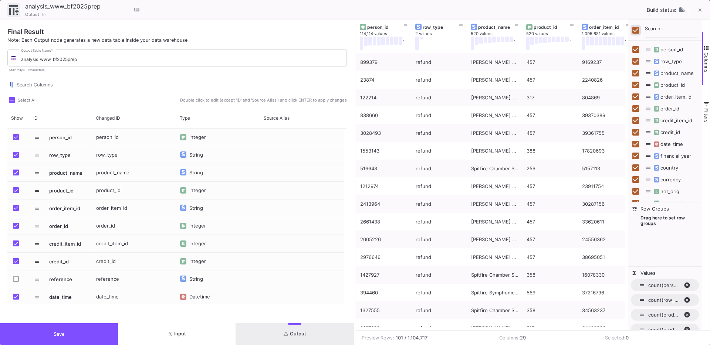
checkbox input "false"
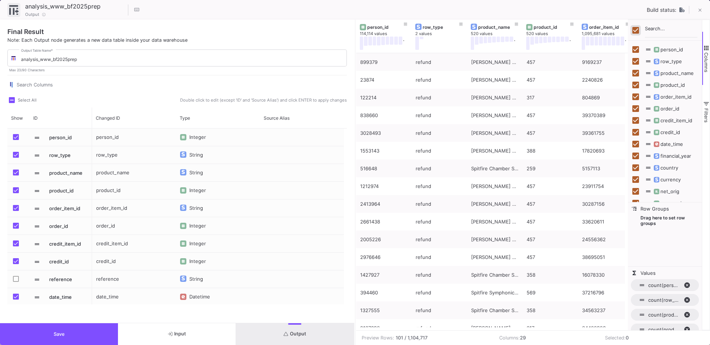
checkbox input "false"
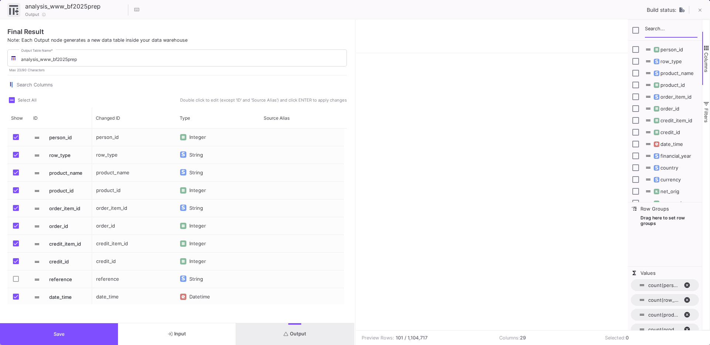
click at [653, 34] on input "Filter Columns Input" at bounding box center [671, 30] width 52 height 15
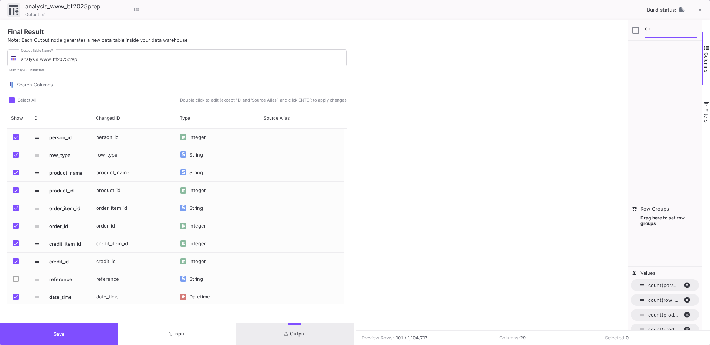
type input "c"
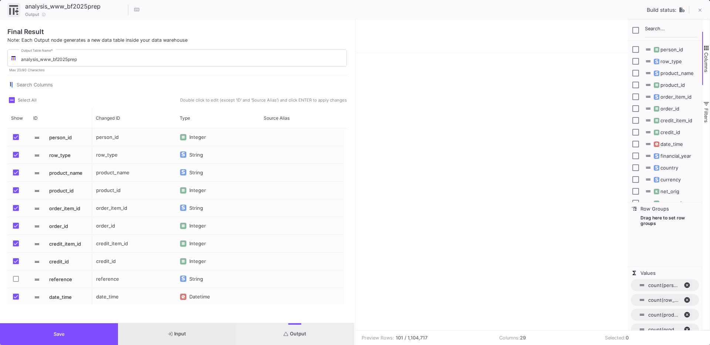
click at [179, 340] on button "Input" at bounding box center [177, 334] width 118 height 22
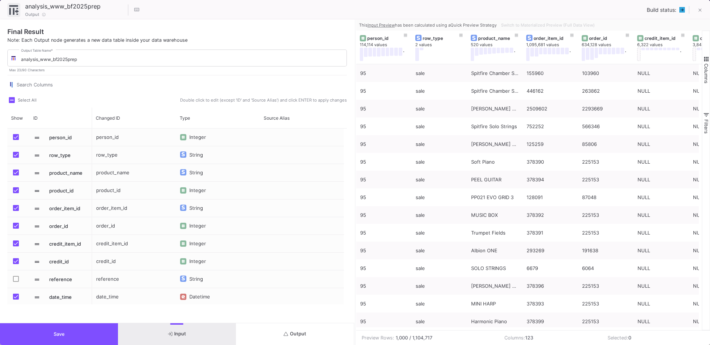
click at [704, 58] on span "button" at bounding box center [706, 59] width 7 height 7
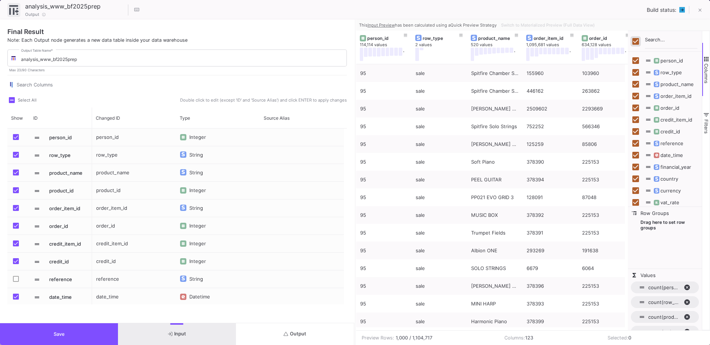
click at [637, 43] on input "Toggle Select All Columns" at bounding box center [635, 41] width 7 height 7
checkbox input "false"
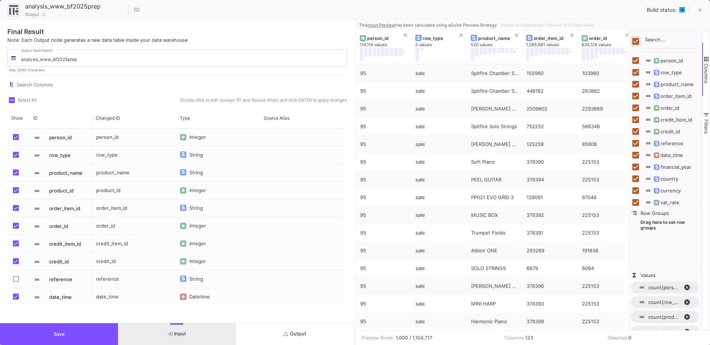
checkbox input "false"
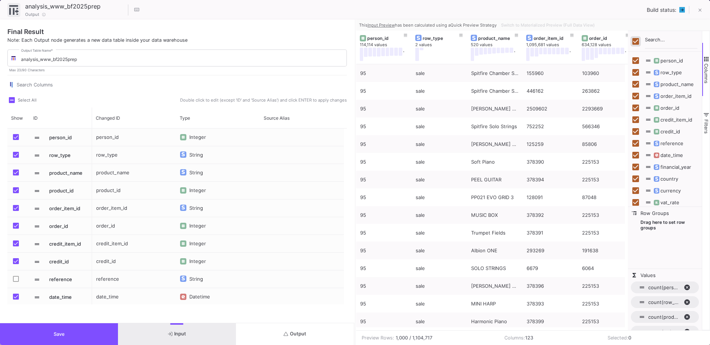
checkbox input "false"
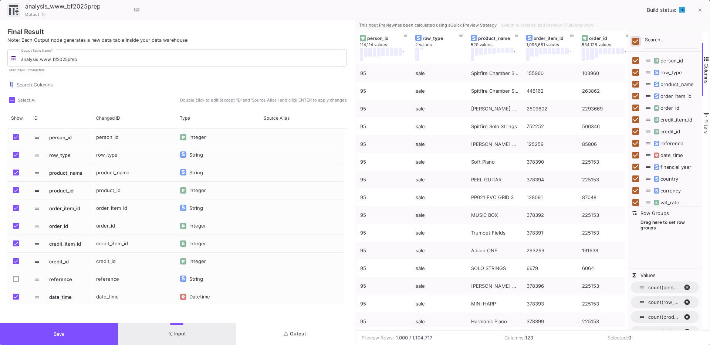
checkbox input "false"
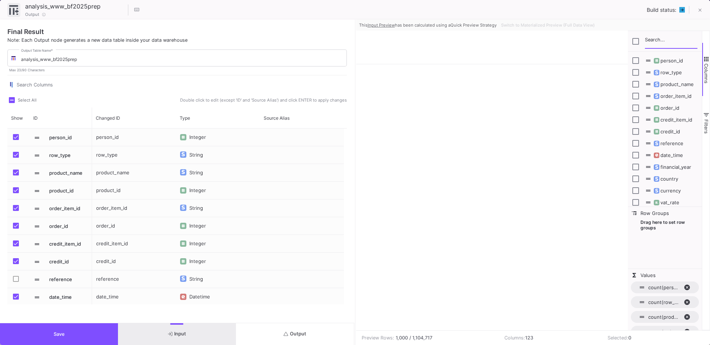
click at [656, 42] on input "Filter Columns Input" at bounding box center [671, 41] width 52 height 15
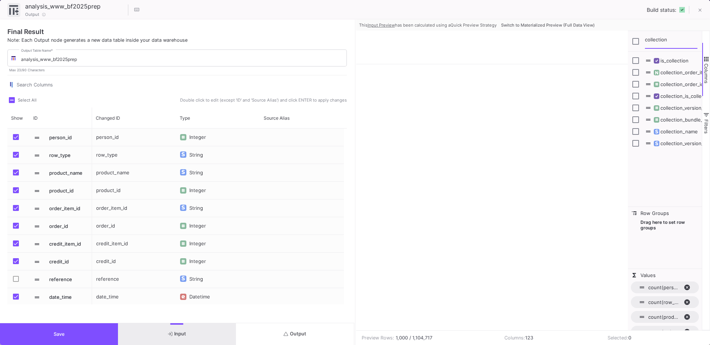
type input "collection"
click at [638, 41] on input "Toggle Select All Columns" at bounding box center [635, 41] width 7 height 7
checkbox input "true"
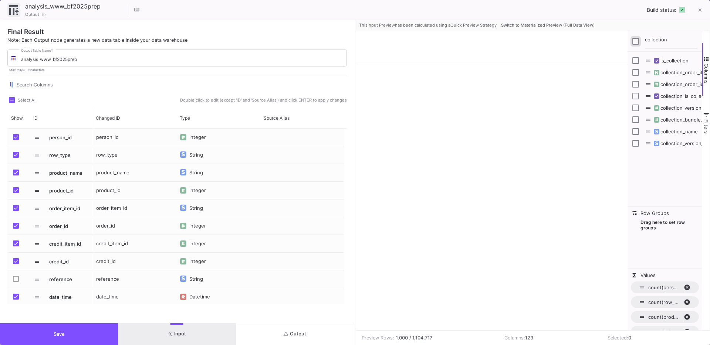
checkbox input "true"
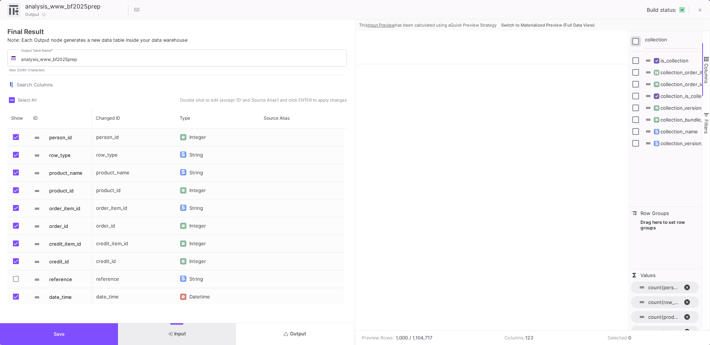
checkbox input "true"
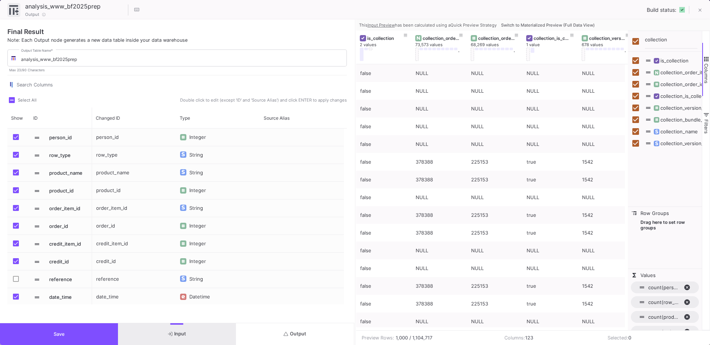
click at [705, 65] on span "Columns" at bounding box center [706, 74] width 6 height 20
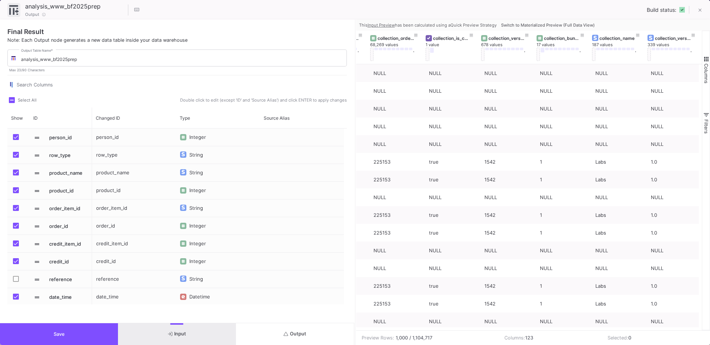
click at [706, 66] on span "Columns" at bounding box center [706, 74] width 6 height 20
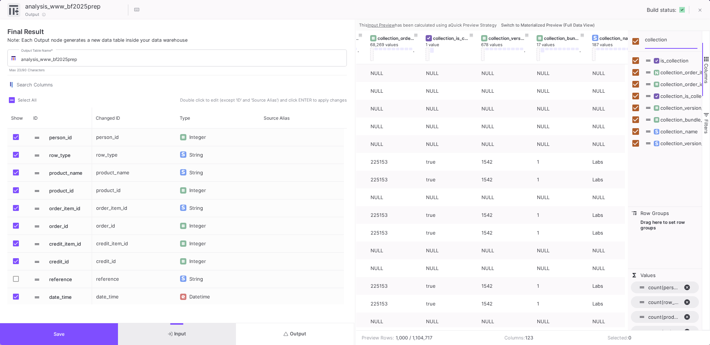
click at [659, 44] on input "collection" at bounding box center [671, 41] width 52 height 15
type input "pro"
checkbox input "false"
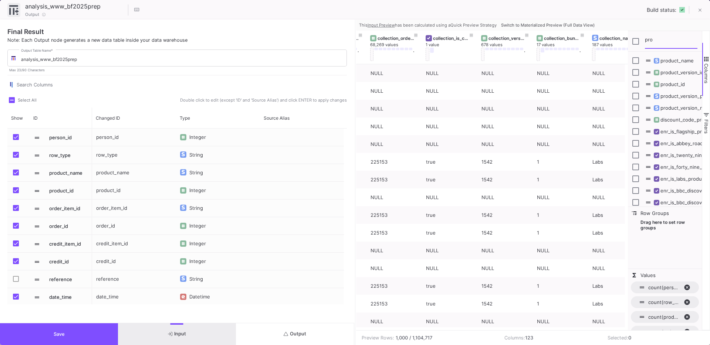
type input "pro"
click at [638, 60] on input "Press SPACE to toggle visibility (hidden)" at bounding box center [635, 60] width 7 height 7
checkbox input "true"
checkbox input "false"
click at [704, 67] on span "Columns" at bounding box center [706, 74] width 6 height 20
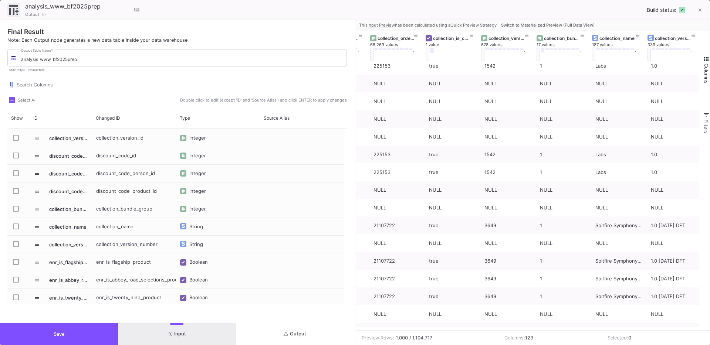
click at [19, 226] on label "Press SPACE to select this row." at bounding box center [18, 227] width 10 height 7
click at [16, 230] on input "Press SPACE to select this row." at bounding box center [16, 230] width 0 height 0
click at [46, 332] on button "Save" at bounding box center [59, 334] width 118 height 22
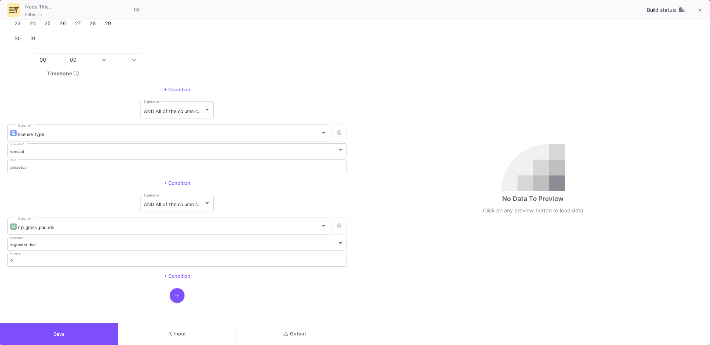
click at [178, 296] on button "button" at bounding box center [177, 295] width 15 height 15
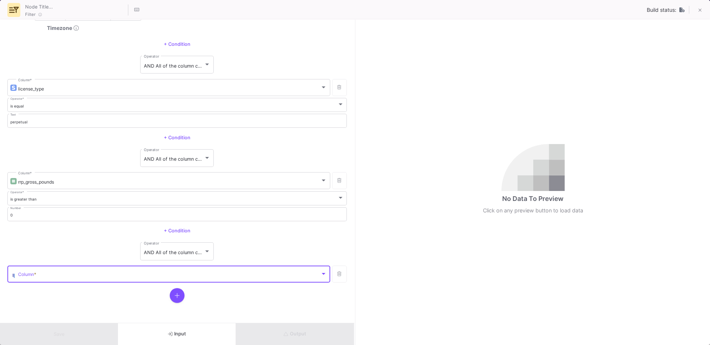
click at [52, 274] on span at bounding box center [169, 276] width 302 height 6
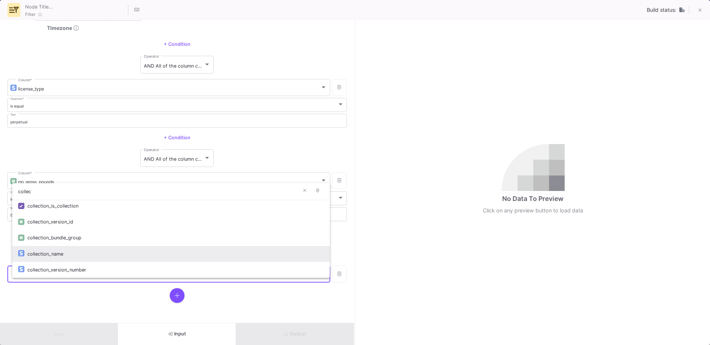
type input "collec"
click at [58, 251] on div "collection_name" at bounding box center [175, 254] width 296 height 16
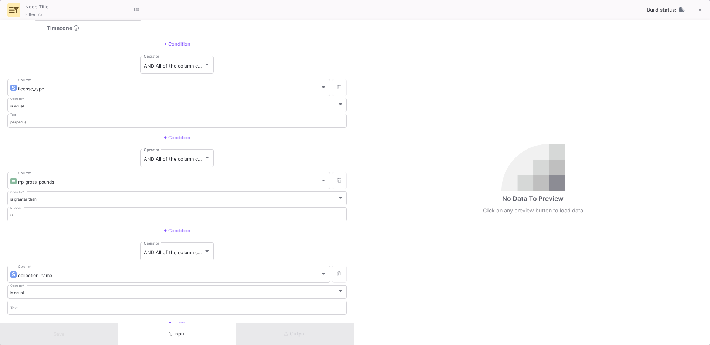
click at [23, 293] on span "is equal" at bounding box center [16, 292] width 13 height 4
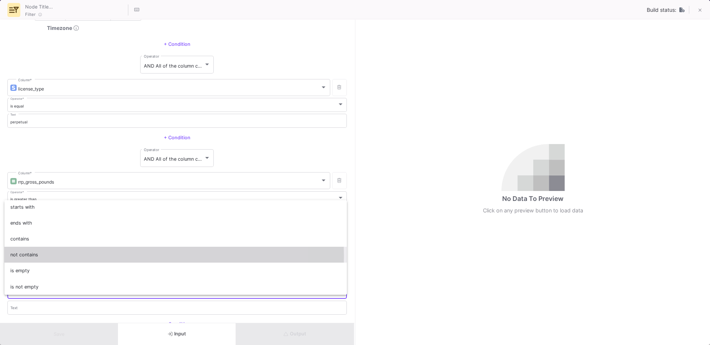
click at [44, 256] on span "not contains" at bounding box center [175, 255] width 331 height 16
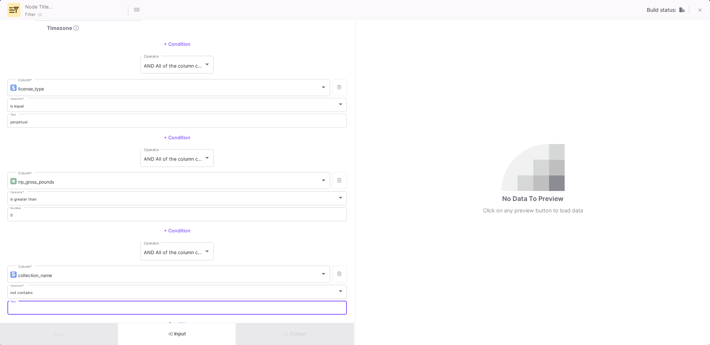
click at [21, 306] on input "Text" at bounding box center [177, 308] width 334 height 5
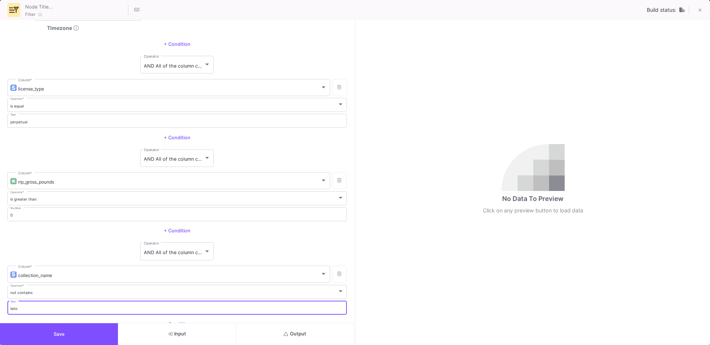
type input "labs"
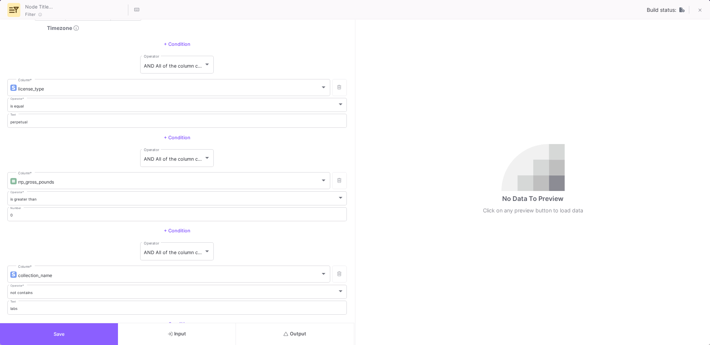
click at [54, 333] on span "Save" at bounding box center [59, 335] width 11 height 6
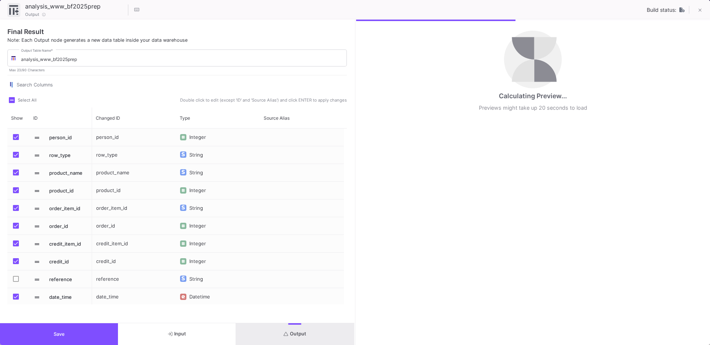
click at [305, 336] on span "Output" at bounding box center [294, 334] width 23 height 6
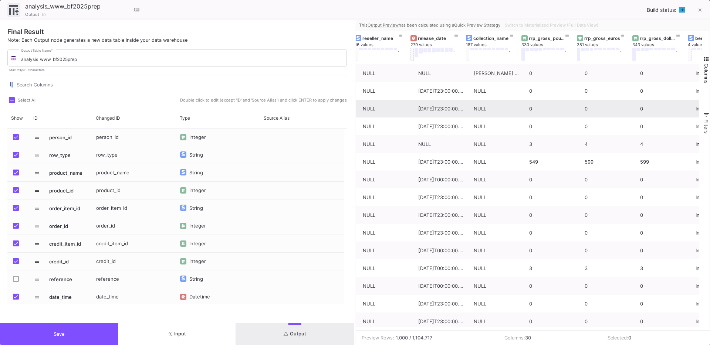
scroll to position [0, 1116]
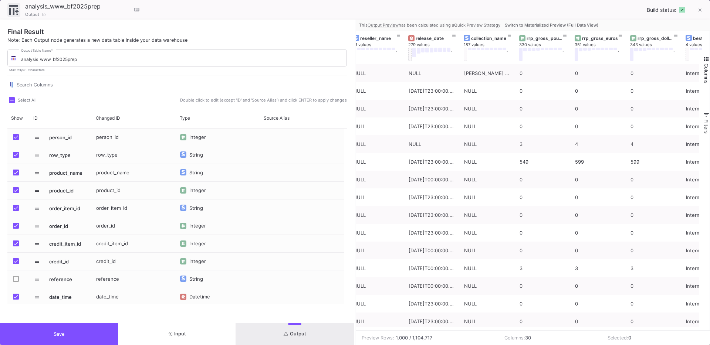
click at [57, 333] on span "Save" at bounding box center [59, 335] width 11 height 6
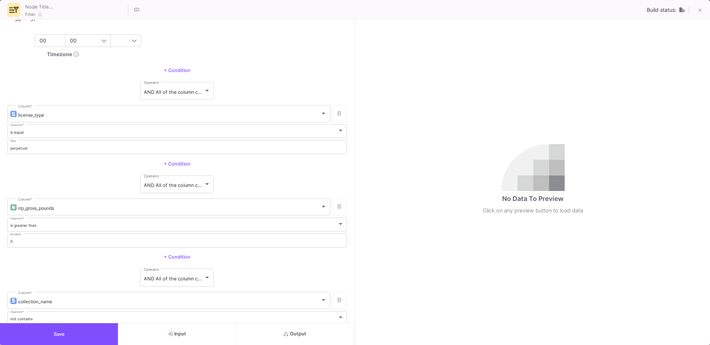
scroll to position [260, 0]
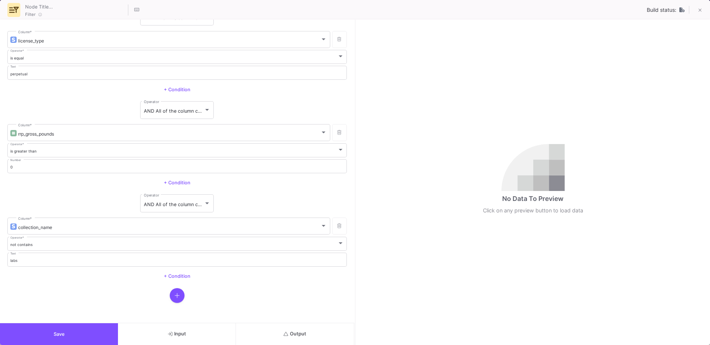
click at [266, 336] on button "Output" at bounding box center [295, 334] width 118 height 22
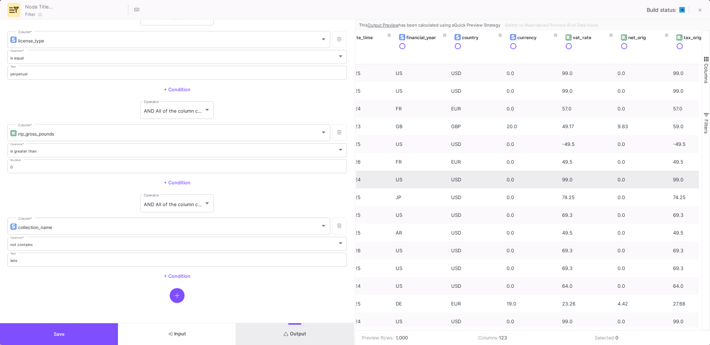
scroll to position [0, 0]
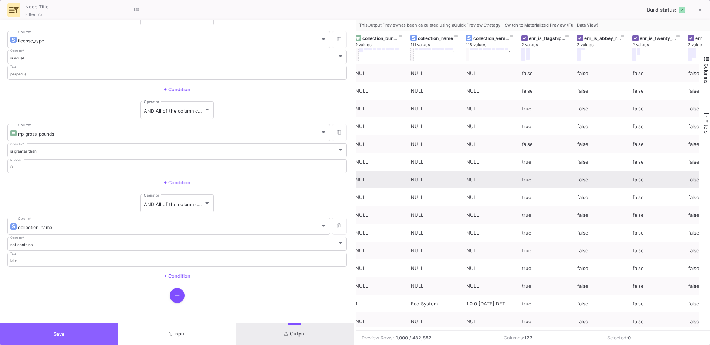
click at [75, 331] on button "Save" at bounding box center [59, 334] width 118 height 22
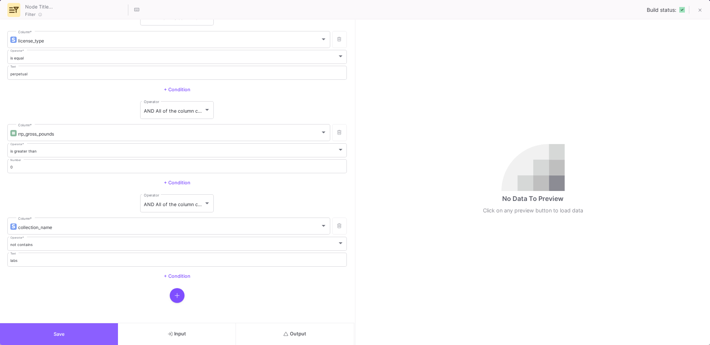
click at [41, 330] on button "Save" at bounding box center [59, 334] width 118 height 22
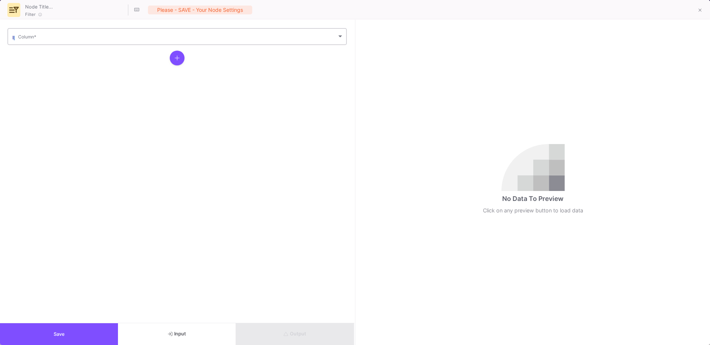
click at [157, 42] on div "Column *" at bounding box center [180, 36] width 325 height 18
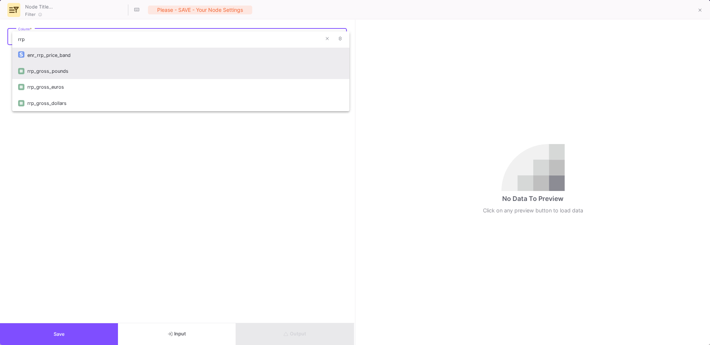
type input "rrp"
click at [93, 76] on div "rrp_gross_pounds" at bounding box center [185, 71] width 316 height 16
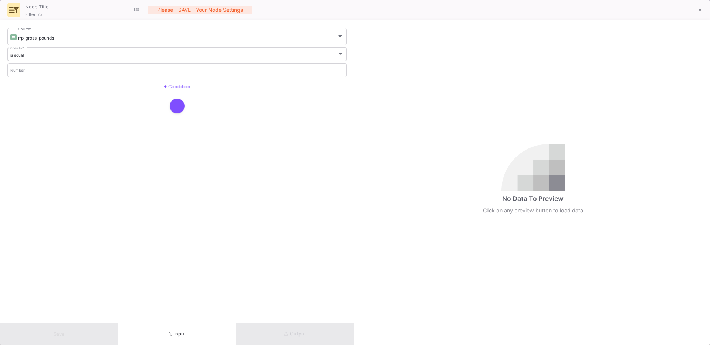
click at [29, 55] on div "is equal" at bounding box center [173, 55] width 327 height 5
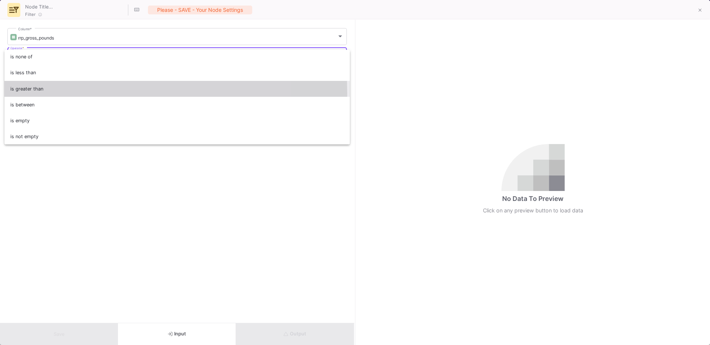
click at [37, 93] on span "is greater than" at bounding box center [177, 89] width 334 height 16
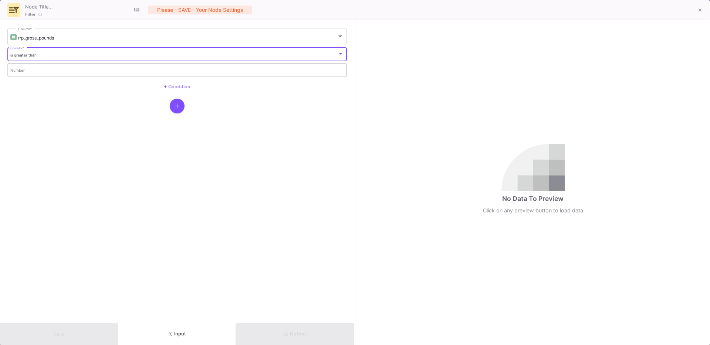
click at [26, 75] on div "Number" at bounding box center [177, 69] width 334 height 15
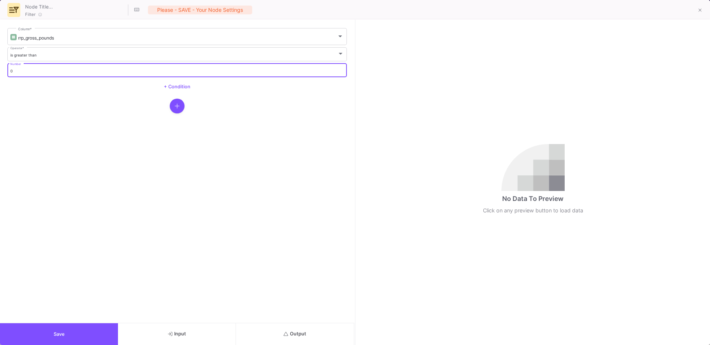
type input "0"
click at [60, 323] on button "Save" at bounding box center [59, 334] width 118 height 22
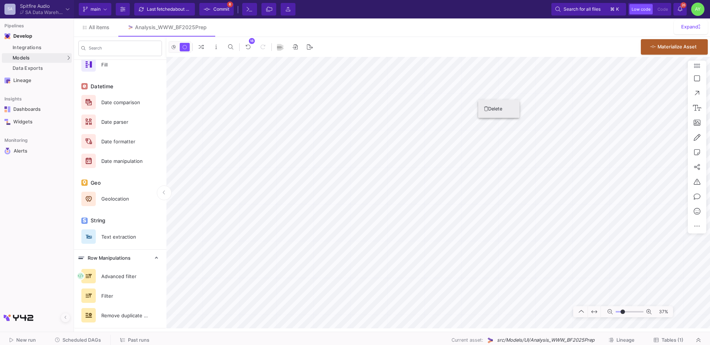
click at [487, 106] on icon at bounding box center [486, 108] width 4 height 5
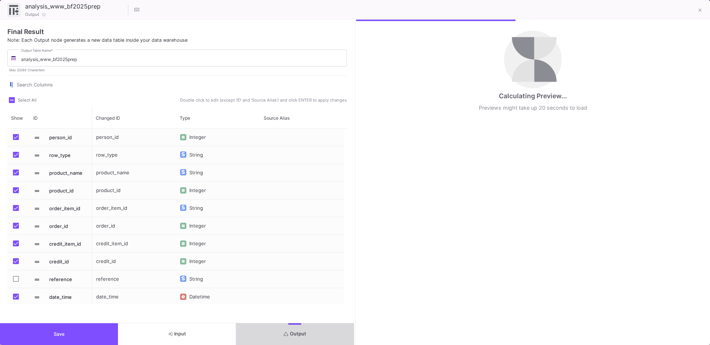
click at [292, 336] on span "Output" at bounding box center [294, 334] width 23 height 6
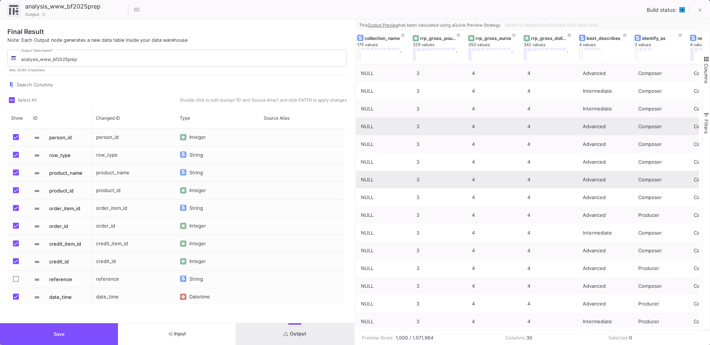
scroll to position [0, 1211]
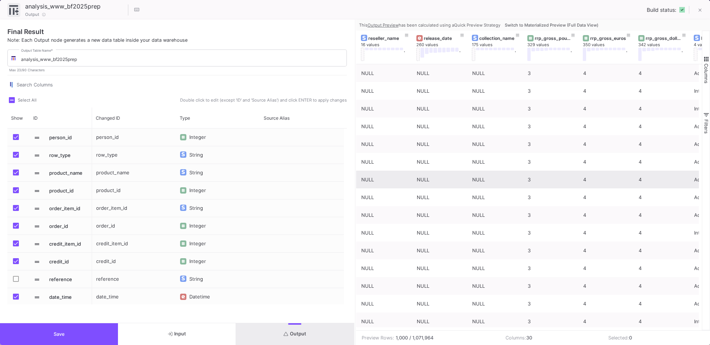
click at [83, 334] on button "Save" at bounding box center [59, 334] width 118 height 22
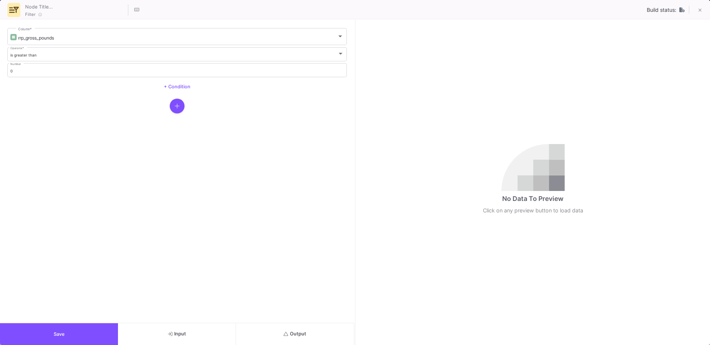
click at [177, 101] on button "button" at bounding box center [177, 106] width 15 height 15
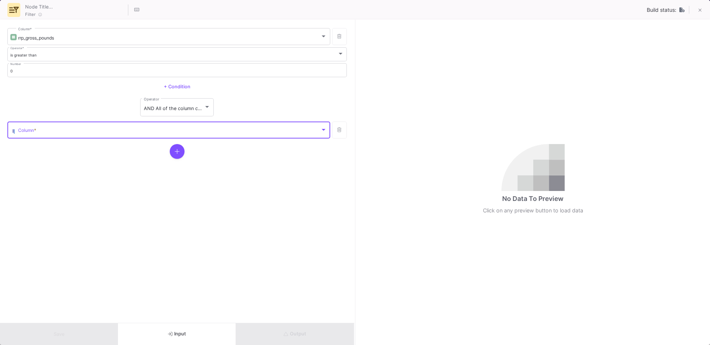
click at [126, 129] on span at bounding box center [169, 132] width 302 height 6
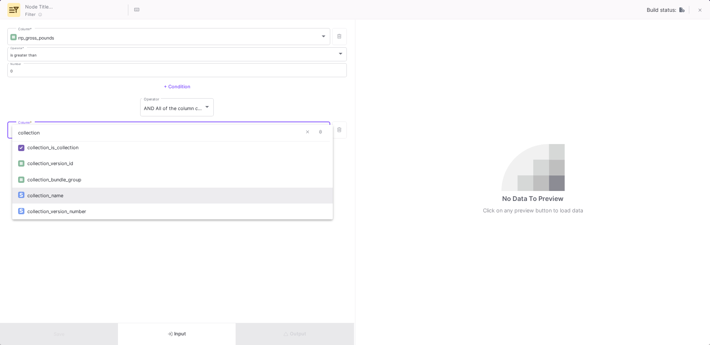
type input "collection"
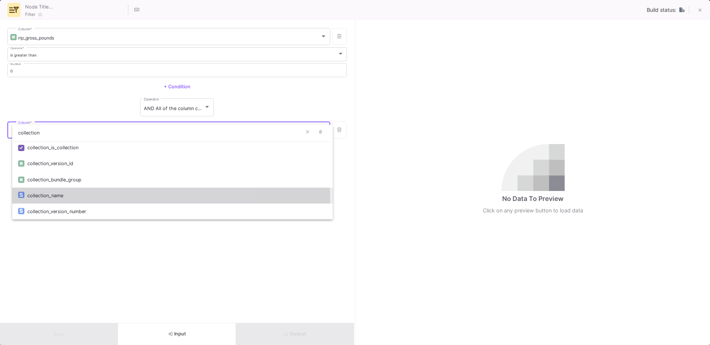
click at [59, 203] on div "collection_name" at bounding box center [176, 196] width 299 height 16
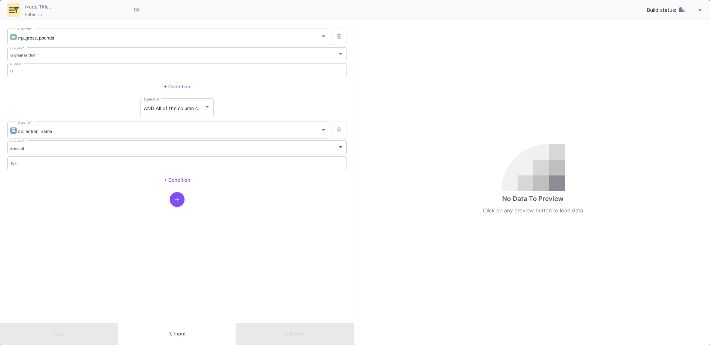
click at [54, 150] on div "is equal" at bounding box center [173, 148] width 327 height 5
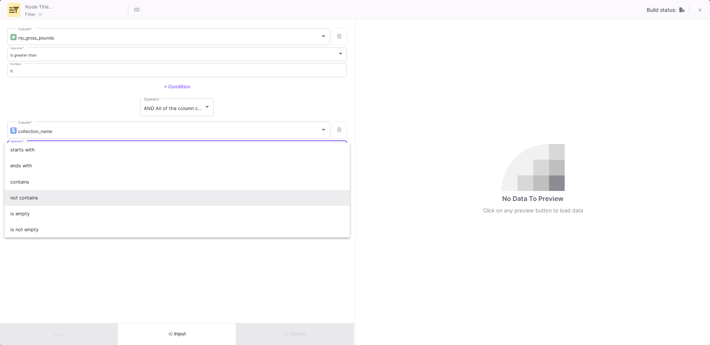
click at [42, 198] on span "not contains" at bounding box center [177, 198] width 334 height 16
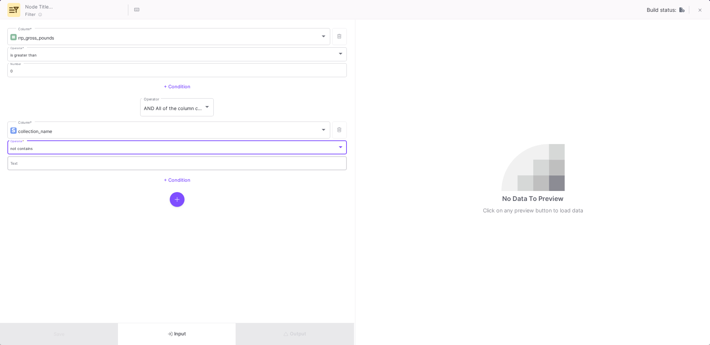
click at [29, 164] on input "Text" at bounding box center [177, 164] width 334 height 5
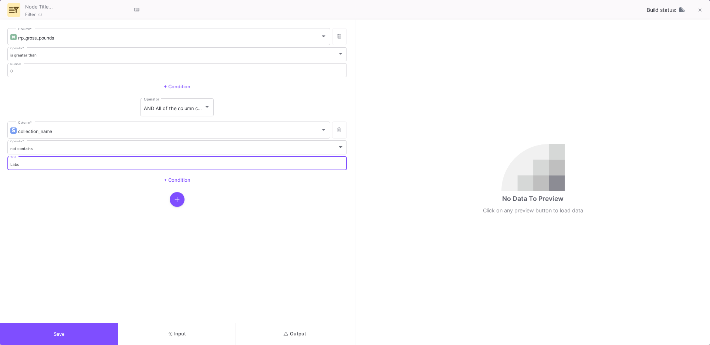
type input "Labs"
click at [284, 330] on button "Output" at bounding box center [295, 334] width 118 height 22
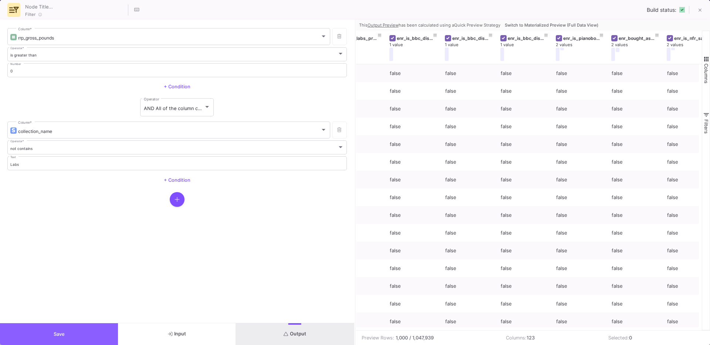
click at [52, 329] on button "Save" at bounding box center [59, 334] width 118 height 22
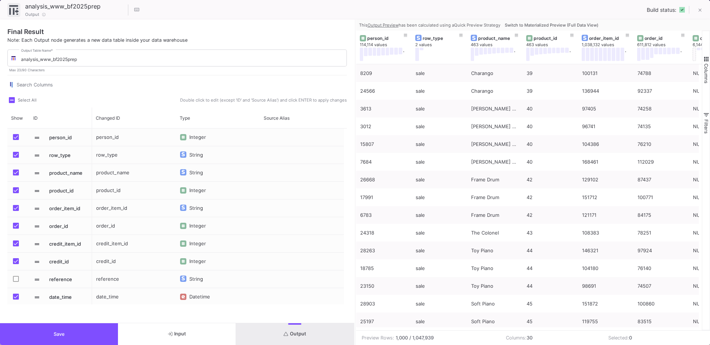
click at [74, 336] on button "Save" at bounding box center [59, 334] width 118 height 22
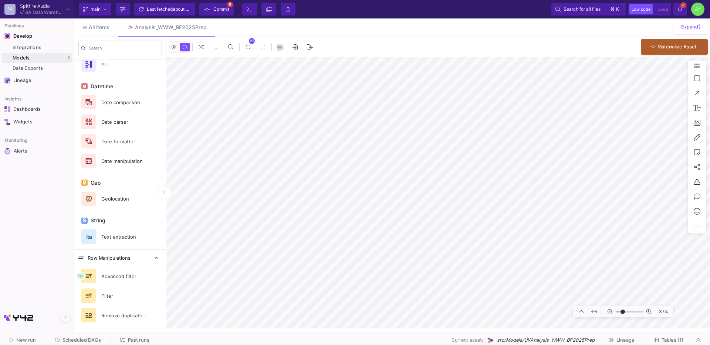
click at [669, 342] on span "Tables (1)" at bounding box center [672, 340] width 22 height 6
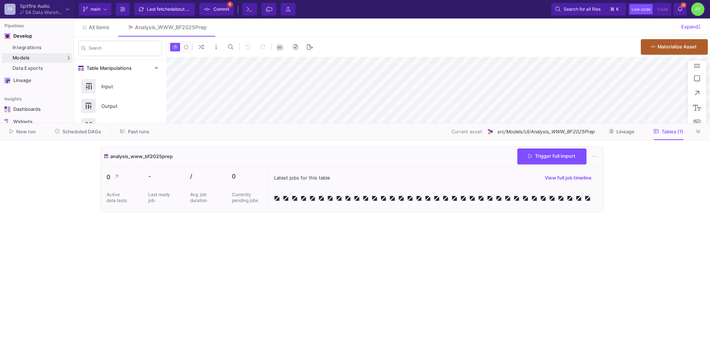
type input "-23"
click at [698, 133] on icon at bounding box center [698, 131] width 4 height 5
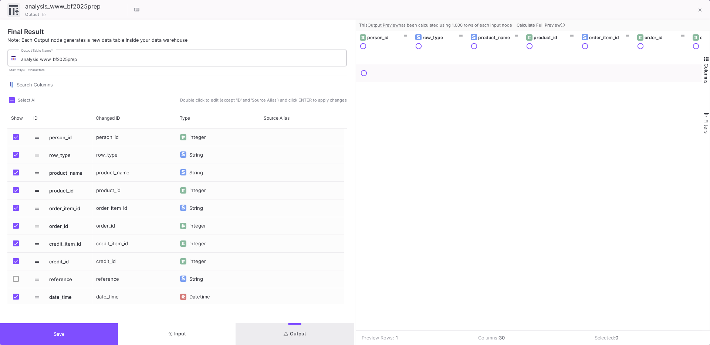
click at [58, 59] on input "analysis_www_bf2025prep" at bounding box center [182, 60] width 322 height 6
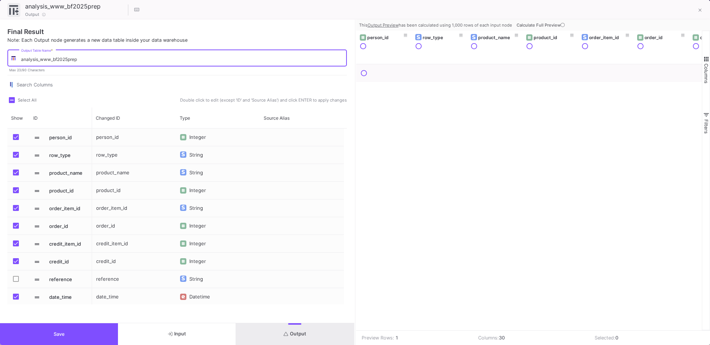
click at [58, 59] on input "analysis_www_bf2025prep" at bounding box center [182, 60] width 322 height 6
click at [92, 58] on input "analysis_www_bf2025prep" at bounding box center [182, 60] width 322 height 6
type input "analysis_www_dataexercise"
click at [58, 333] on span "Save" at bounding box center [59, 335] width 11 height 6
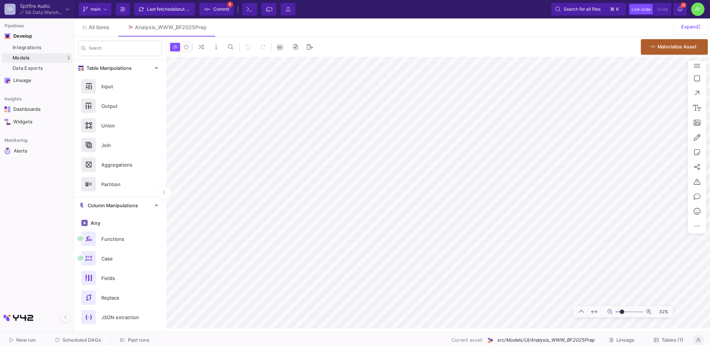
click at [681, 339] on span "Tables (1)" at bounding box center [672, 340] width 22 height 6
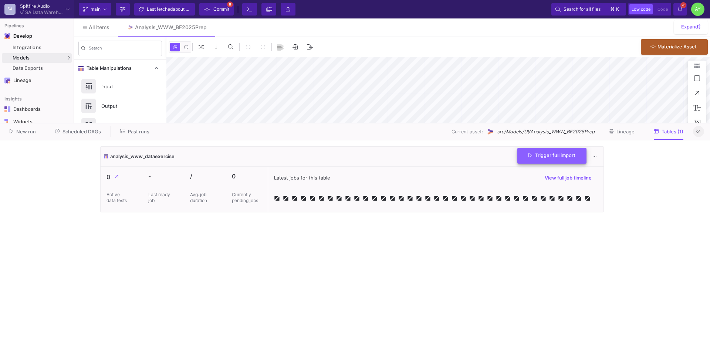
click at [543, 150] on button "Trigger full import" at bounding box center [551, 156] width 69 height 16
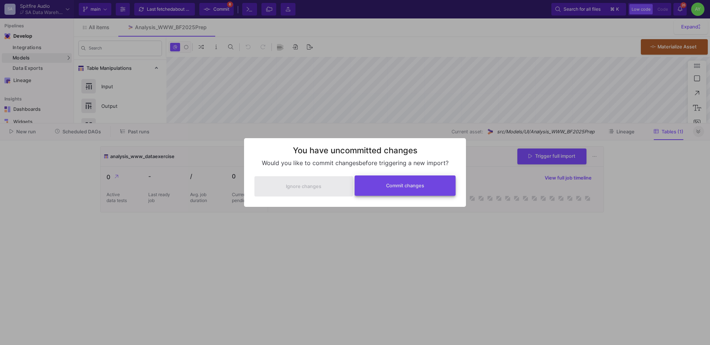
click at [406, 183] on span "Commit changes" at bounding box center [405, 186] width 38 height 6
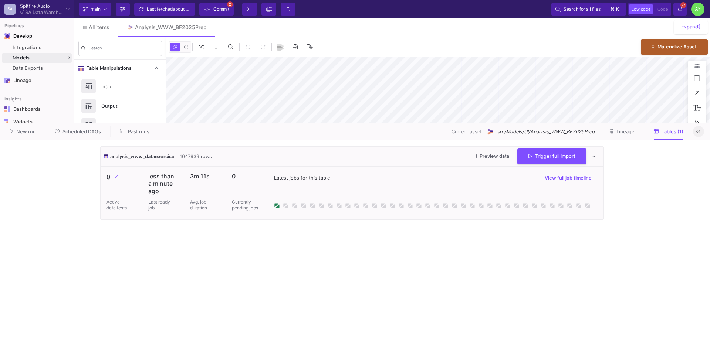
click at [699, 132] on icon at bounding box center [698, 131] width 4 height 5
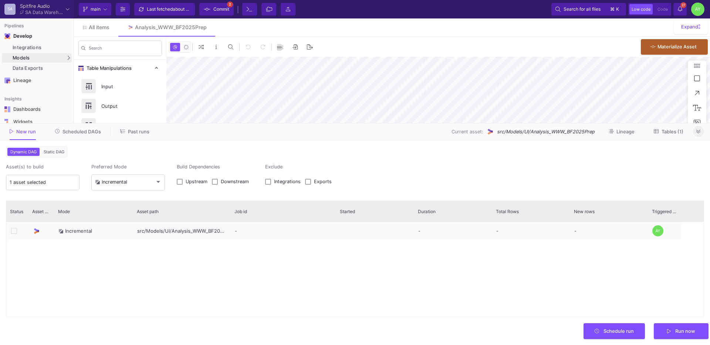
click at [696, 130] on icon at bounding box center [698, 132] width 4 height 4
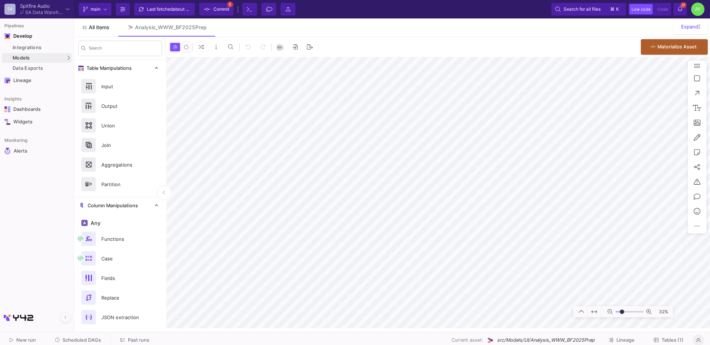
click at [104, 28] on span "All items" at bounding box center [99, 27] width 21 height 6
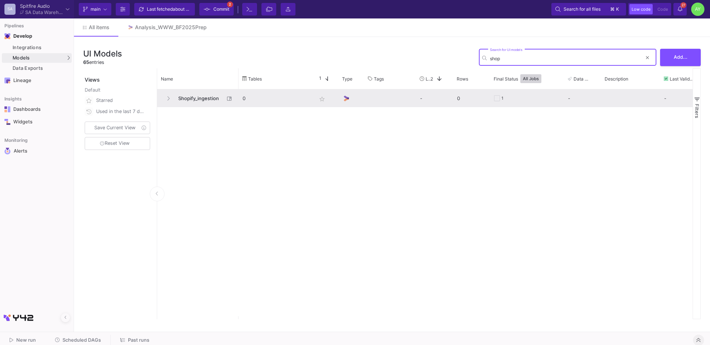
type input "shop"
click at [188, 99] on span "Shopify_ingestion" at bounding box center [199, 98] width 51 height 17
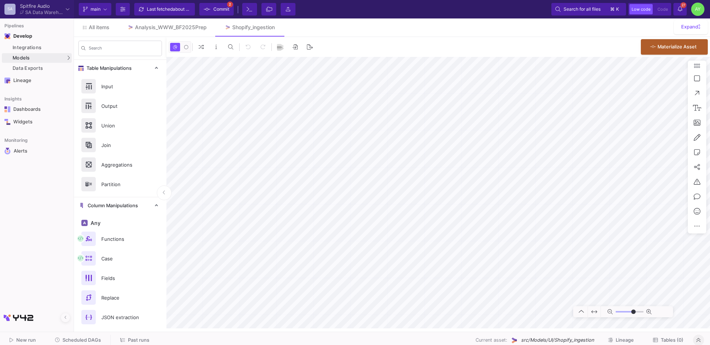
type input "-23"
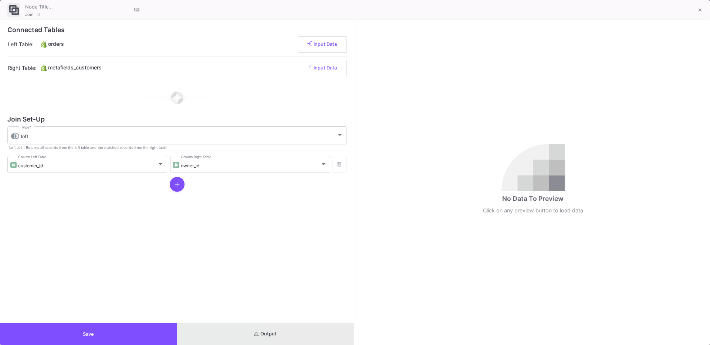
click at [299, 330] on button "Output" at bounding box center [265, 334] width 177 height 22
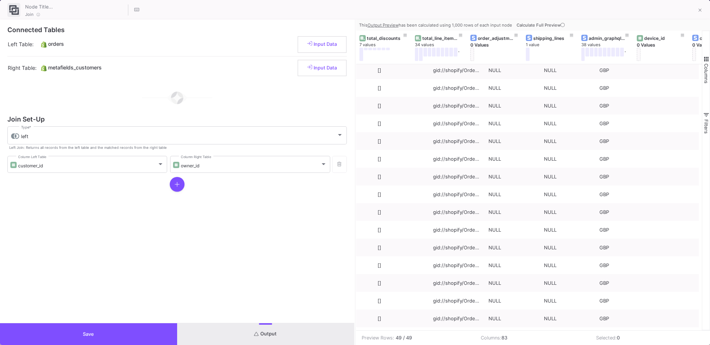
scroll to position [0, 526]
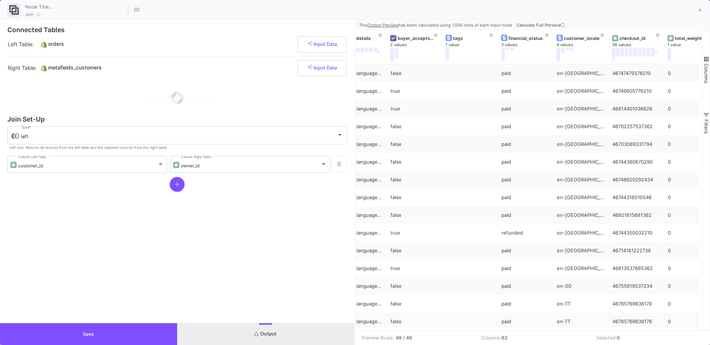
scroll to position [87, 0]
